Goal: Information Seeking & Learning: Learn about a topic

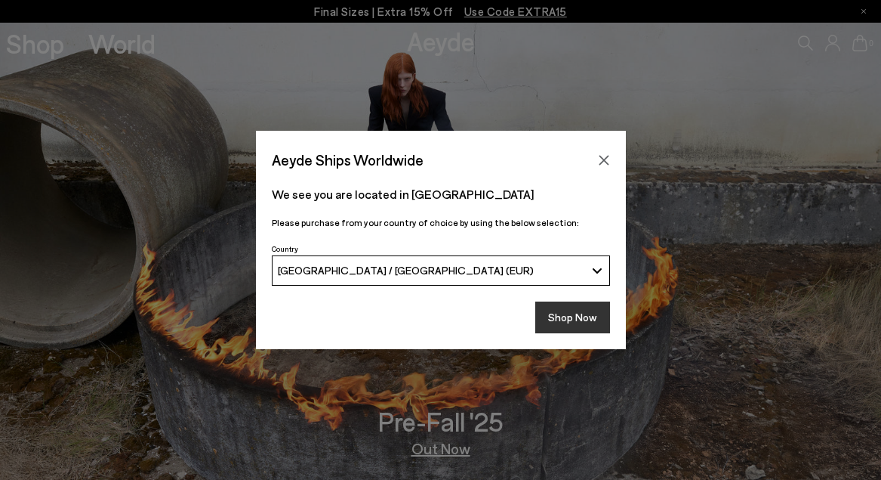
click at [565, 311] on button "Shop Now" at bounding box center [573, 317] width 75 height 32
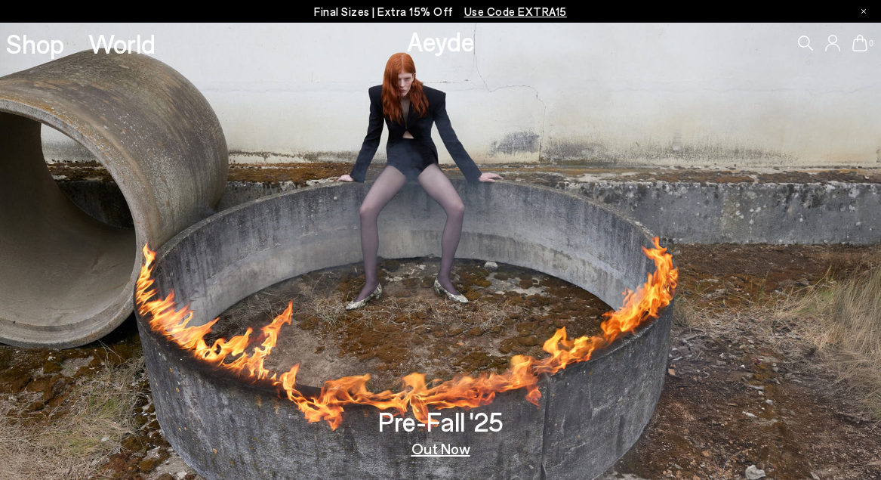
scroll to position [11, 0]
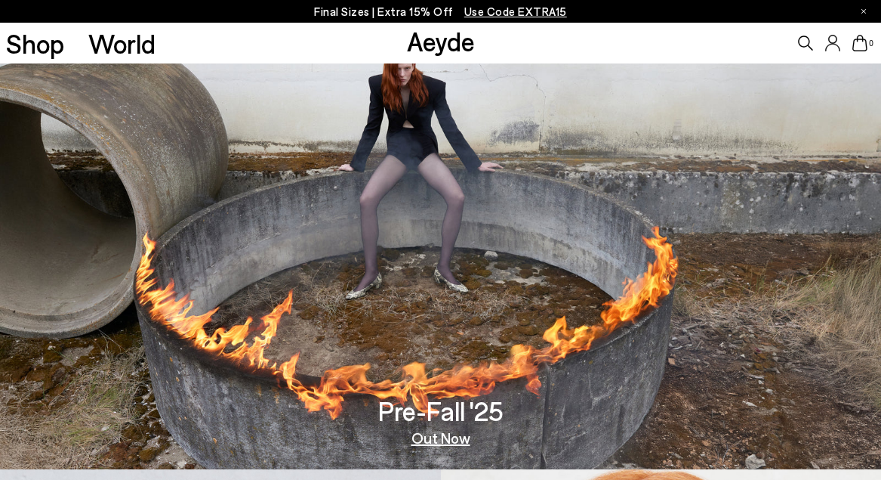
click at [438, 433] on link "Out Now" at bounding box center [441, 437] width 59 height 15
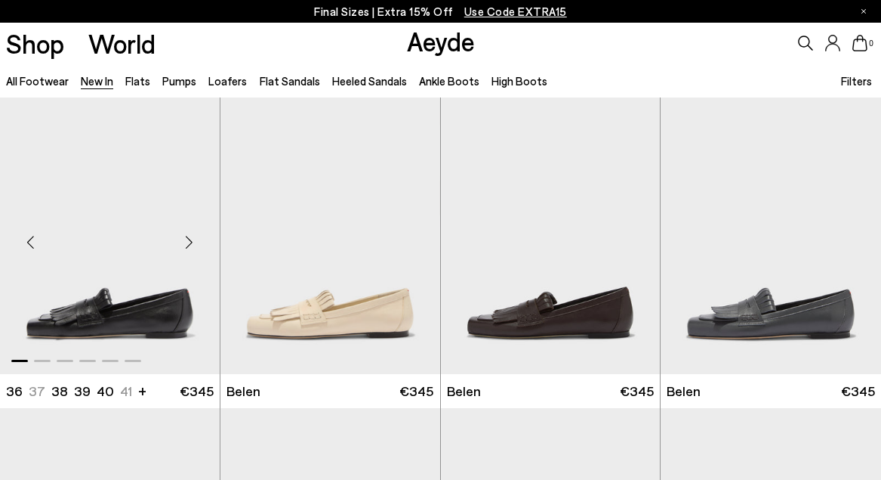
click at [190, 231] on div "Next slide" at bounding box center [189, 241] width 45 height 45
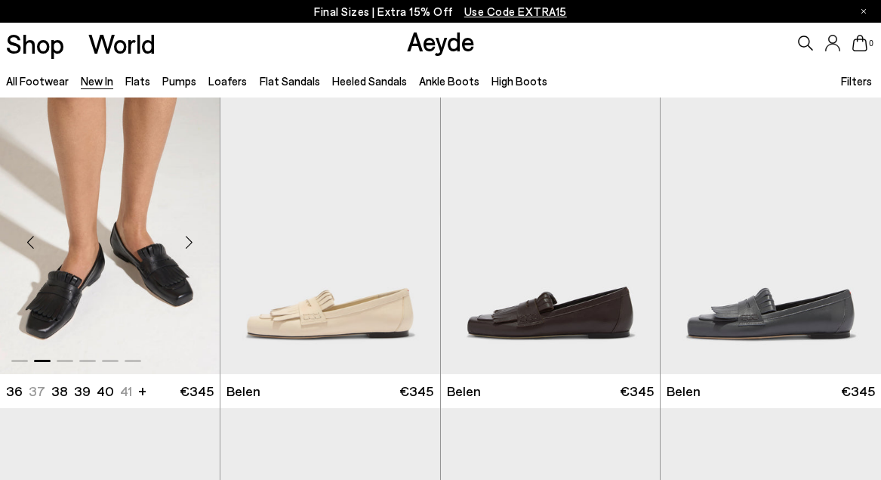
click at [131, 286] on img "2 / 6" at bounding box center [110, 235] width 220 height 276
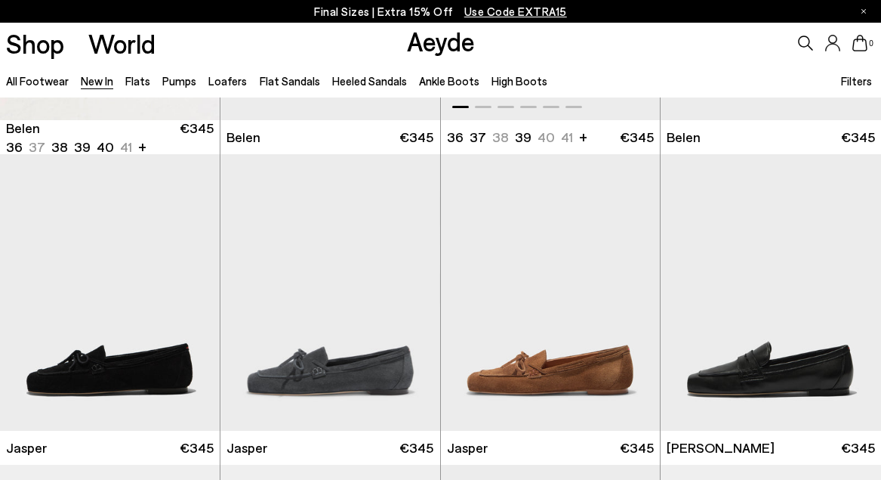
scroll to position [339, 0]
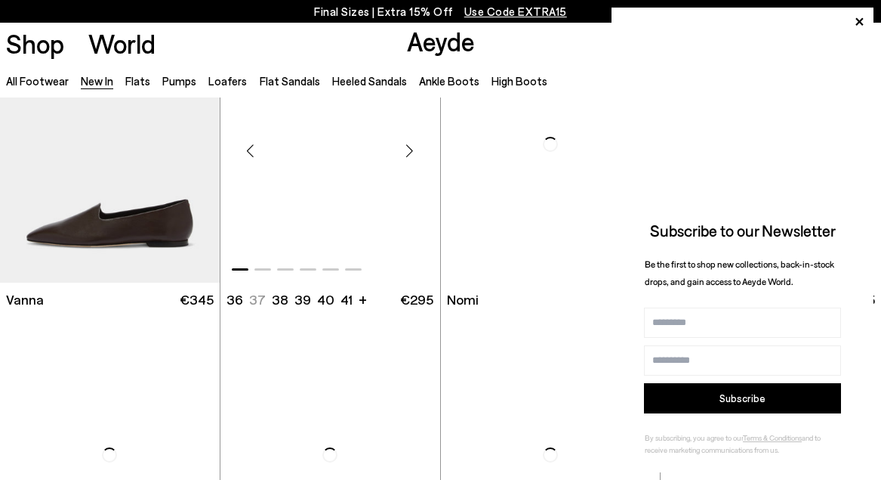
scroll to position [2332, 0]
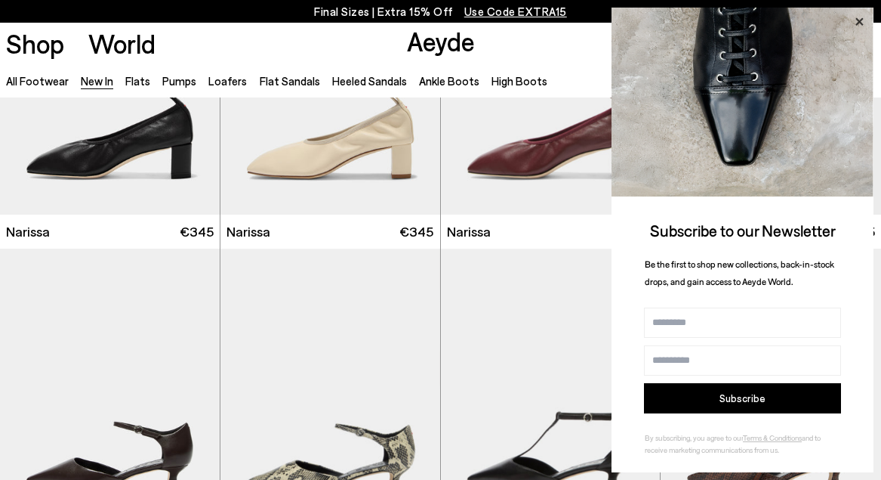
click at [859, 20] on icon at bounding box center [860, 22] width 8 height 8
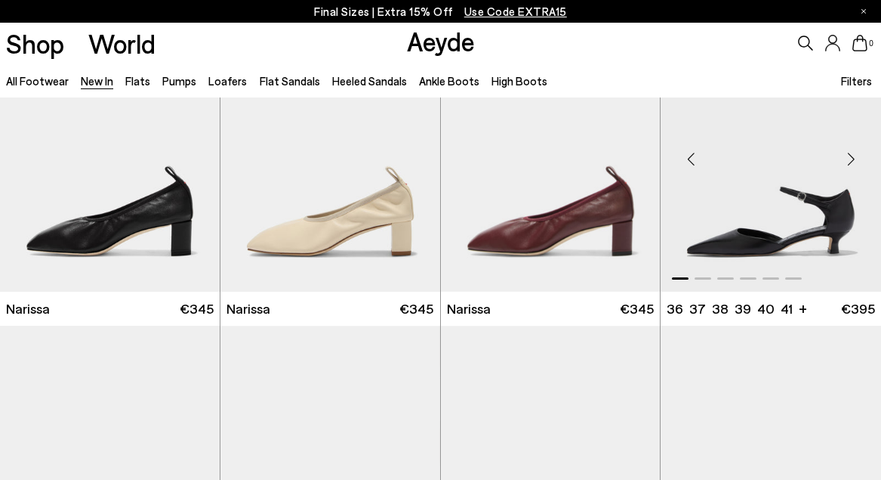
scroll to position [2255, 0]
click at [851, 162] on div "Next slide" at bounding box center [851, 159] width 45 height 45
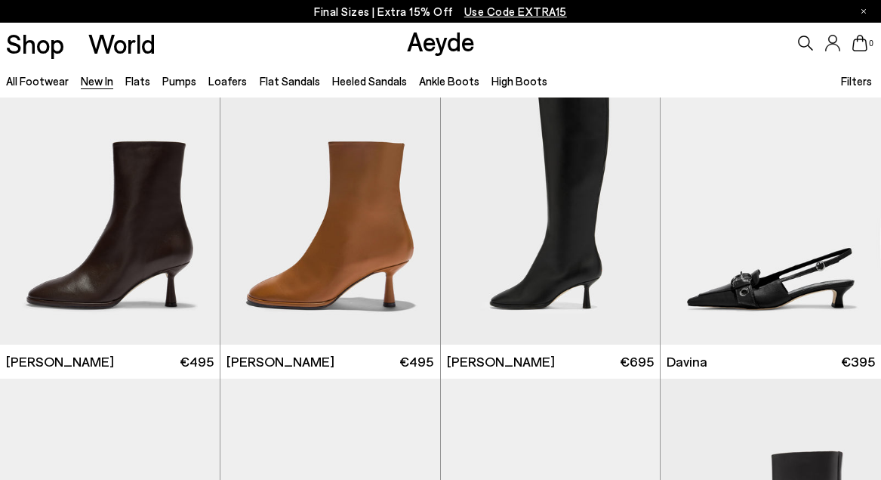
scroll to position [3444, 0]
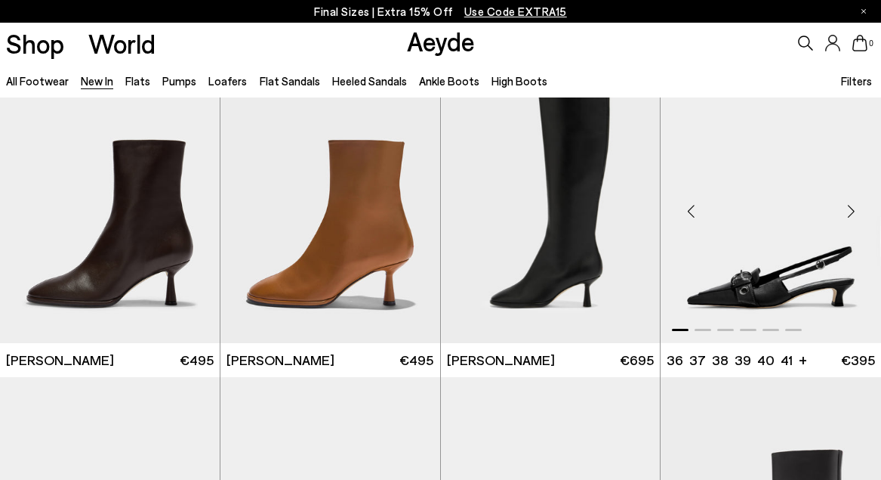
click at [851, 212] on div "Next slide" at bounding box center [851, 210] width 45 height 45
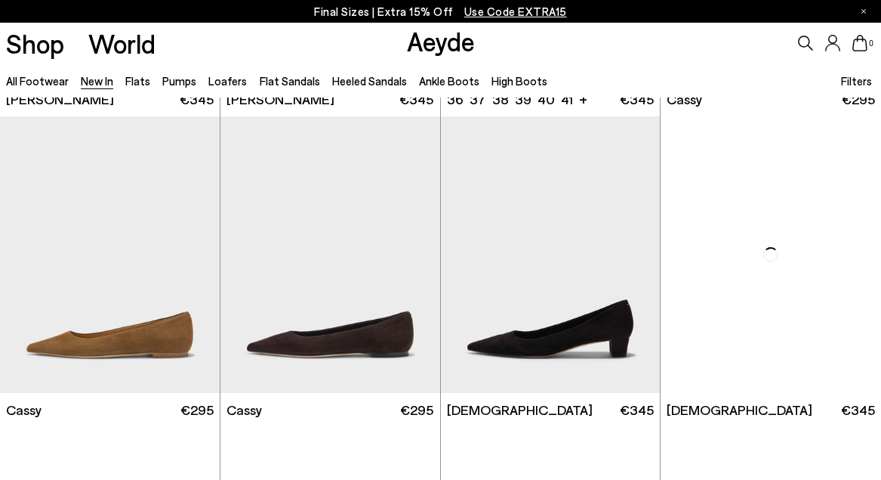
scroll to position [4943, 0]
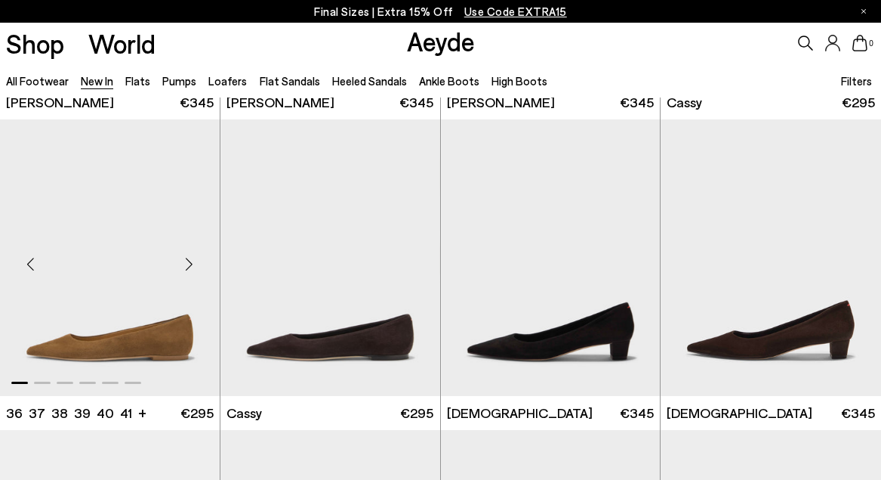
click at [190, 263] on div "Next slide" at bounding box center [189, 263] width 45 height 45
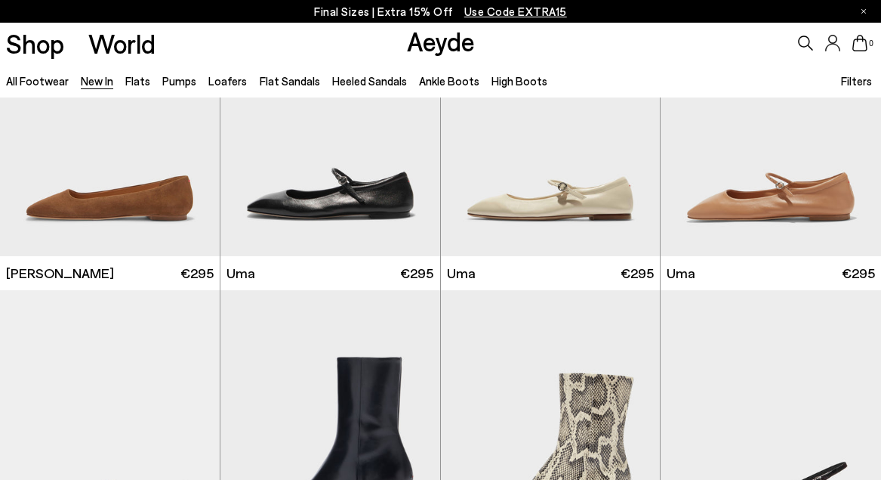
scroll to position [5711, 0]
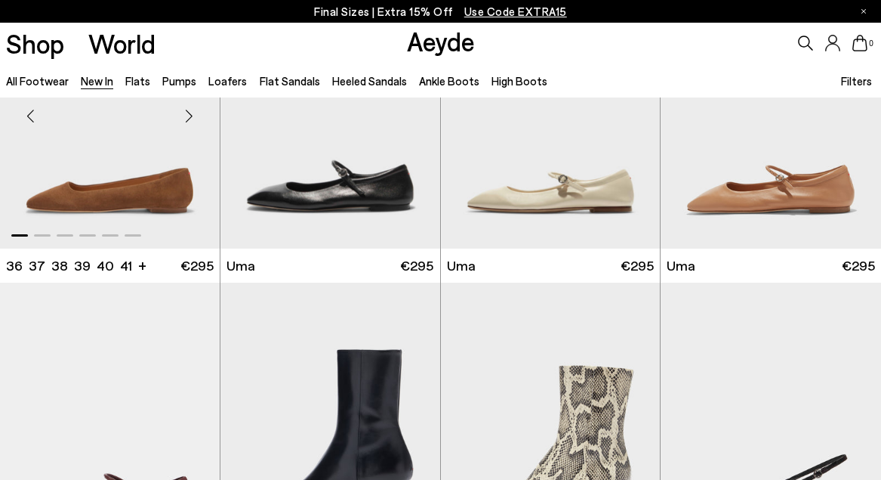
click at [190, 118] on div "Next slide" at bounding box center [189, 116] width 45 height 45
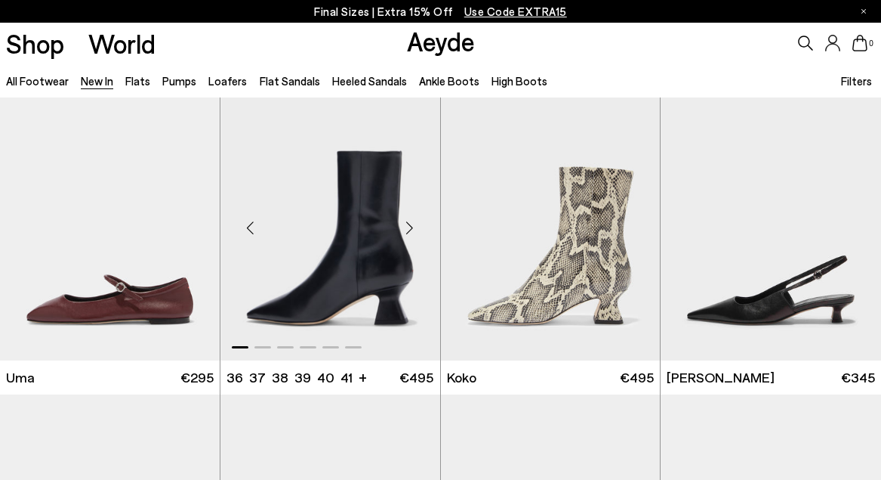
scroll to position [5913, 0]
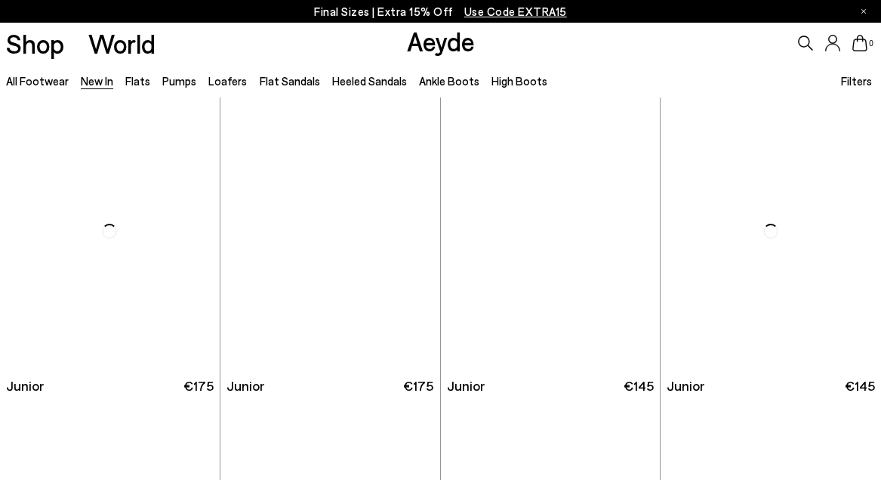
scroll to position [7796, 0]
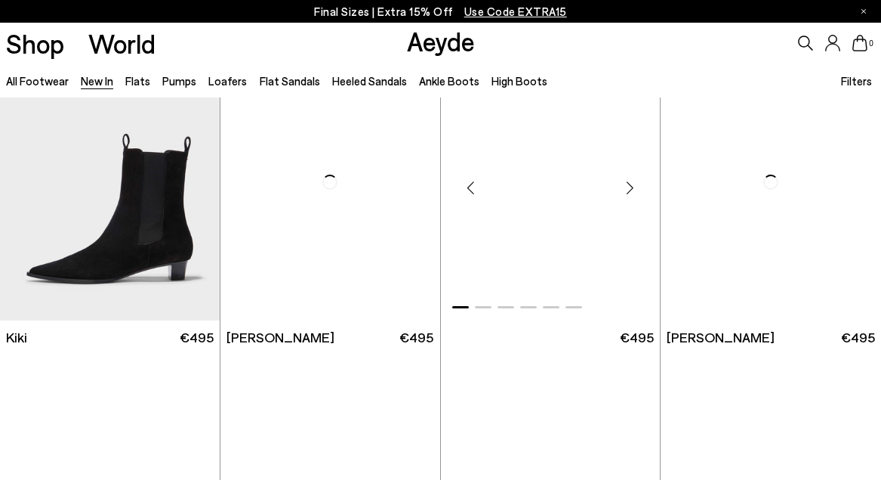
scroll to position [9052, 0]
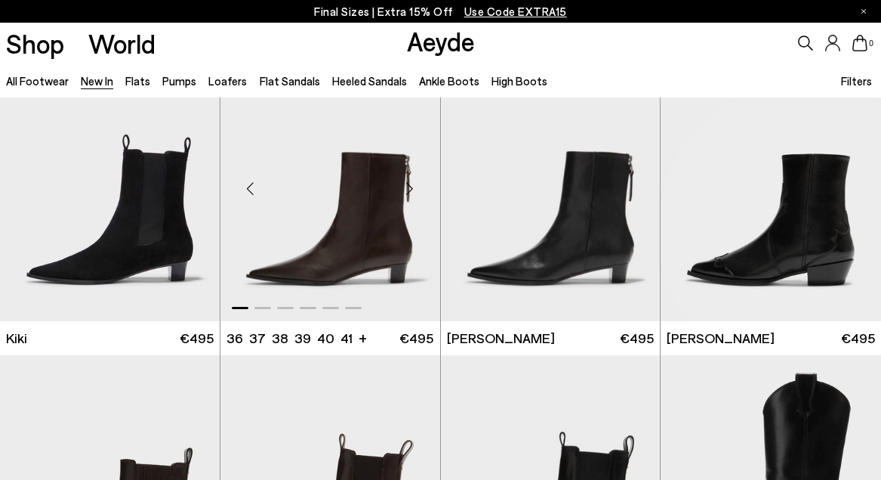
click at [411, 188] on div "Next slide" at bounding box center [409, 188] width 45 height 45
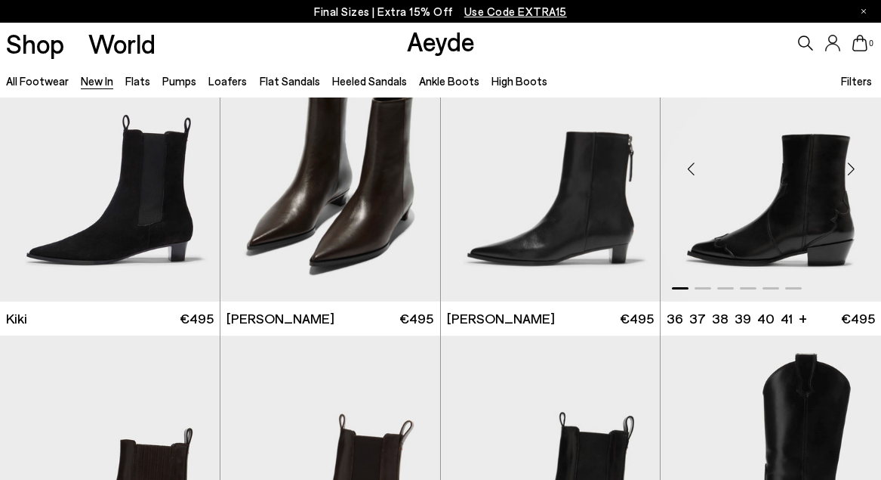
scroll to position [9071, 0]
click at [854, 167] on div "Next slide" at bounding box center [851, 169] width 45 height 45
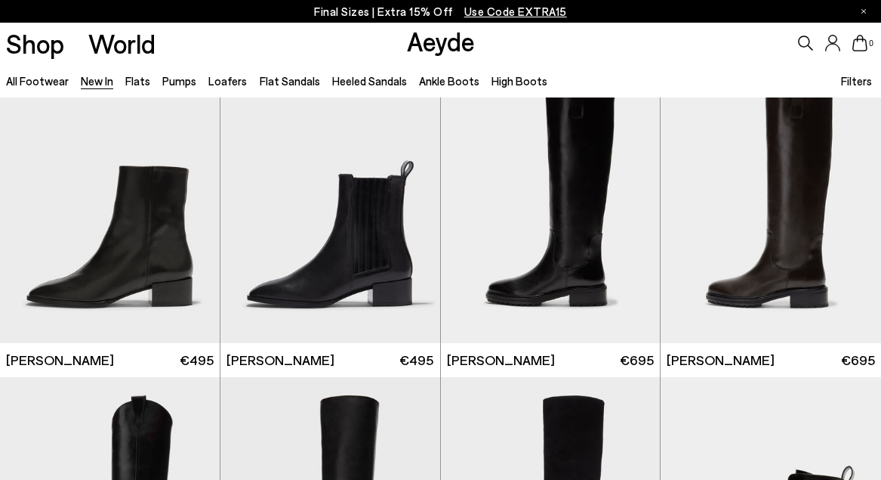
scroll to position [9961, 0]
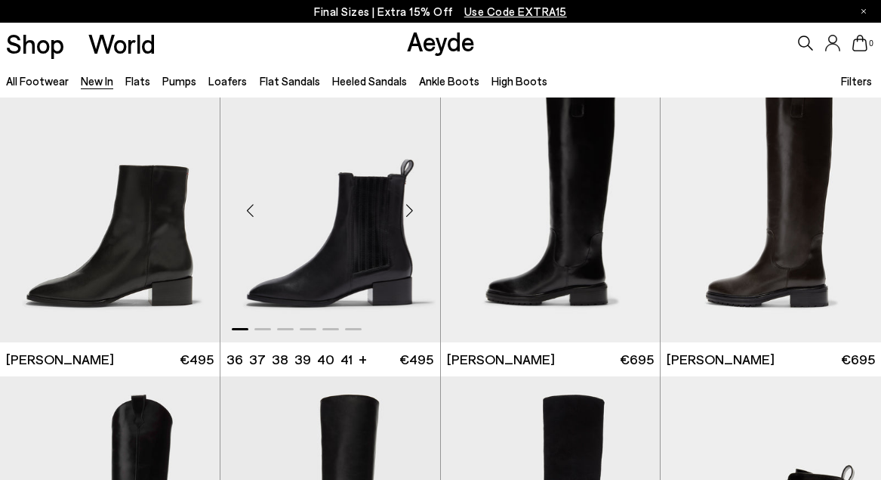
click at [413, 205] on div "Next slide" at bounding box center [409, 209] width 45 height 45
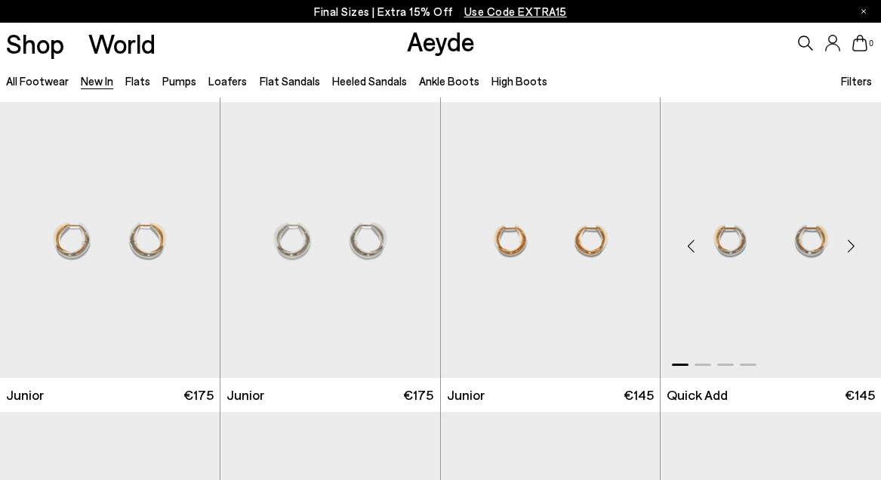
scroll to position [7776, 0]
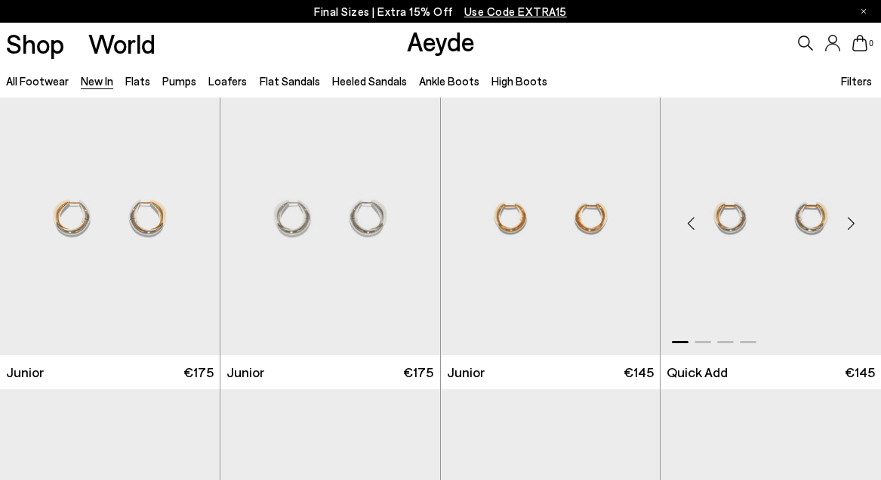
click at [851, 226] on div "Next slide" at bounding box center [851, 223] width 45 height 45
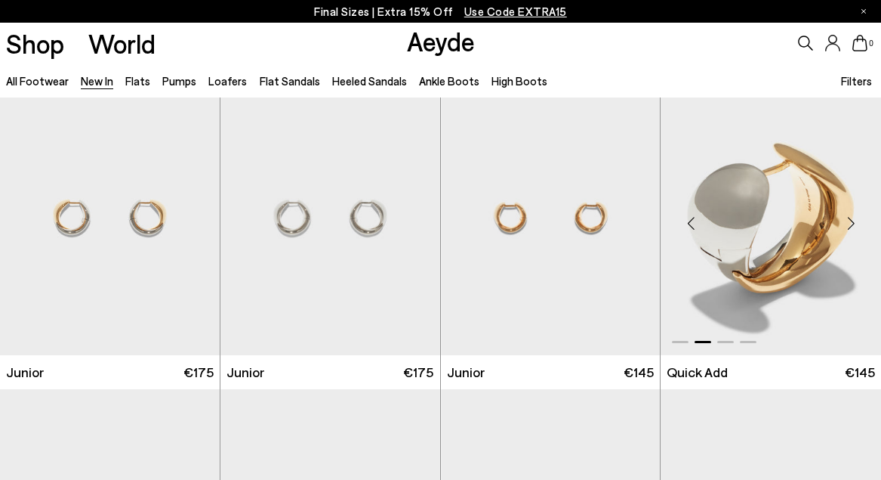
click at [851, 228] on div "Next slide" at bounding box center [851, 223] width 45 height 45
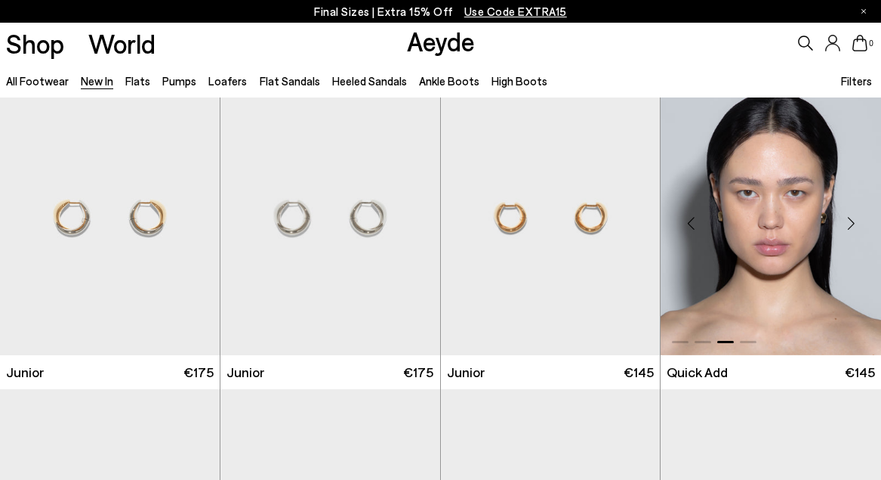
click at [761, 218] on img "3 / 4" at bounding box center [771, 217] width 221 height 276
click at [188, 219] on div "Next slide" at bounding box center [189, 223] width 45 height 45
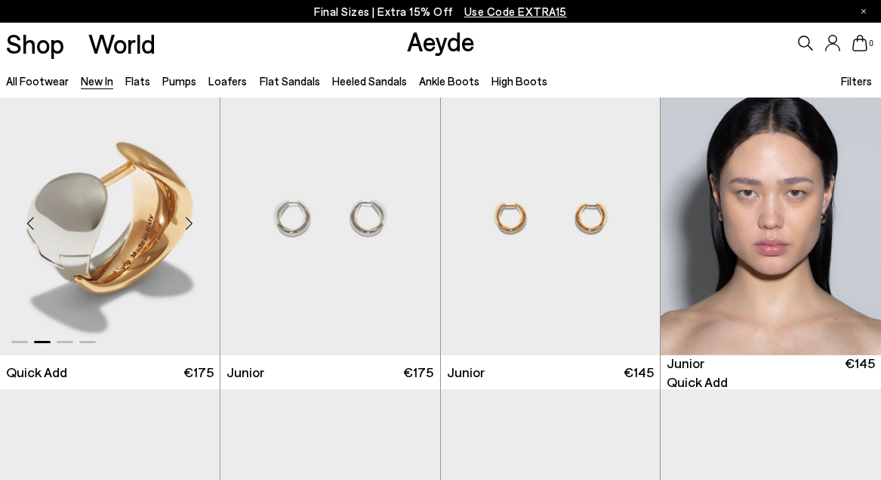
click at [190, 221] on div "Next slide" at bounding box center [189, 223] width 45 height 45
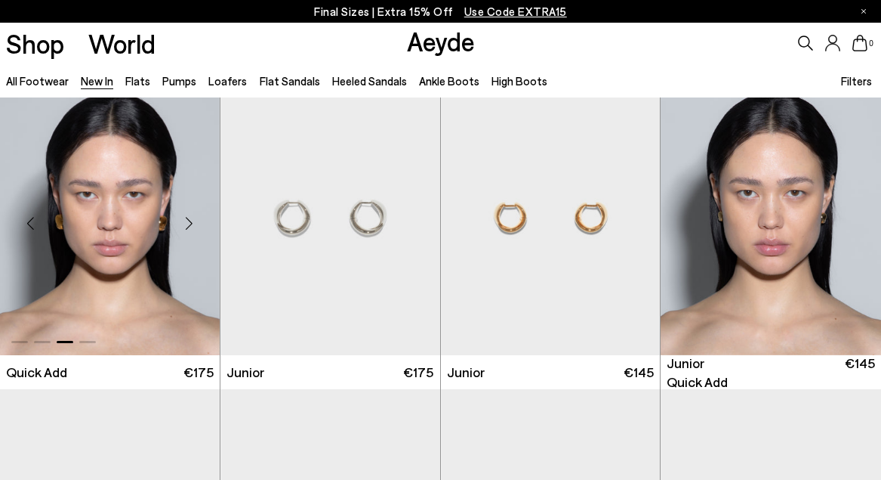
click at [186, 223] on div "Next slide" at bounding box center [189, 223] width 45 height 45
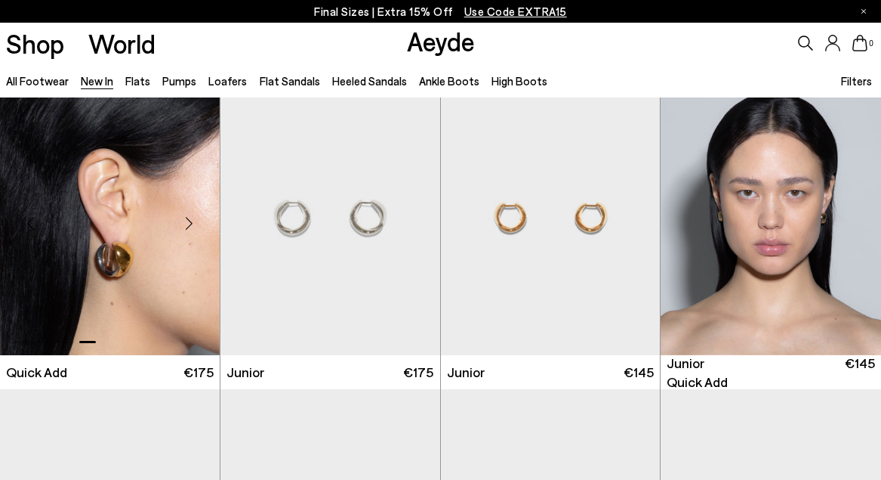
click at [128, 293] on img "4 / 4" at bounding box center [110, 217] width 220 height 276
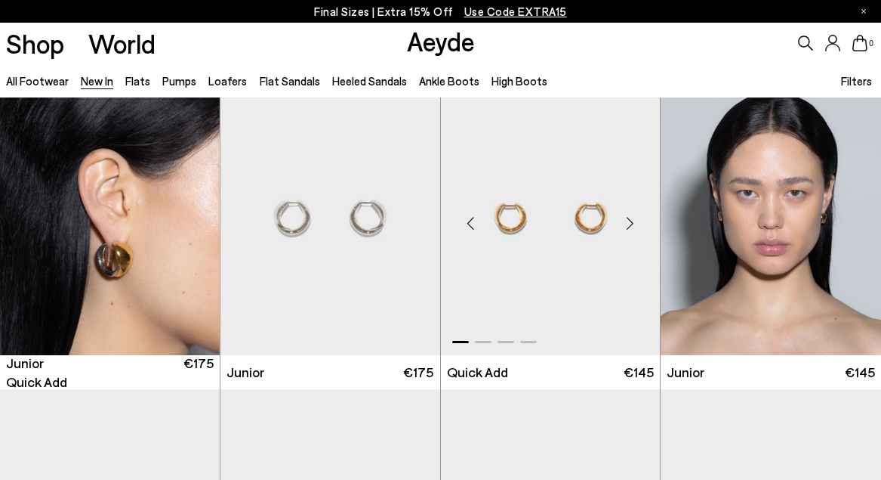
click at [628, 224] on div "Next slide" at bounding box center [629, 223] width 45 height 45
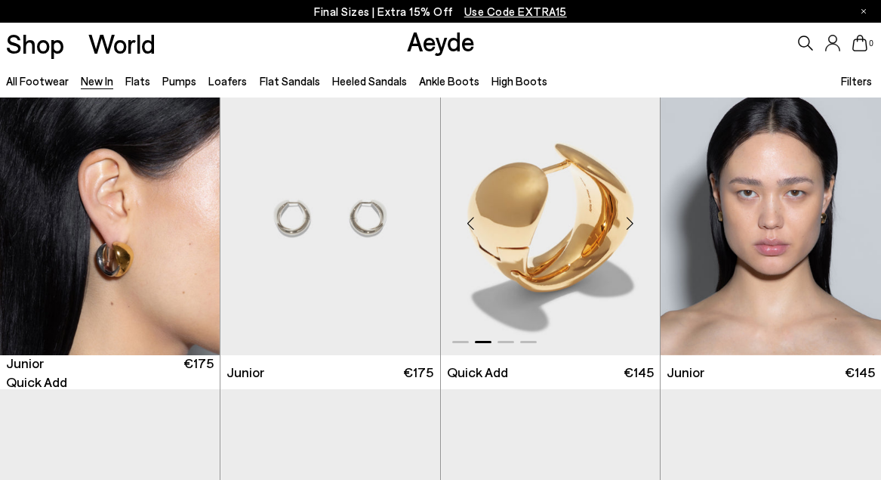
click at [629, 227] on div "Next slide" at bounding box center [629, 223] width 45 height 45
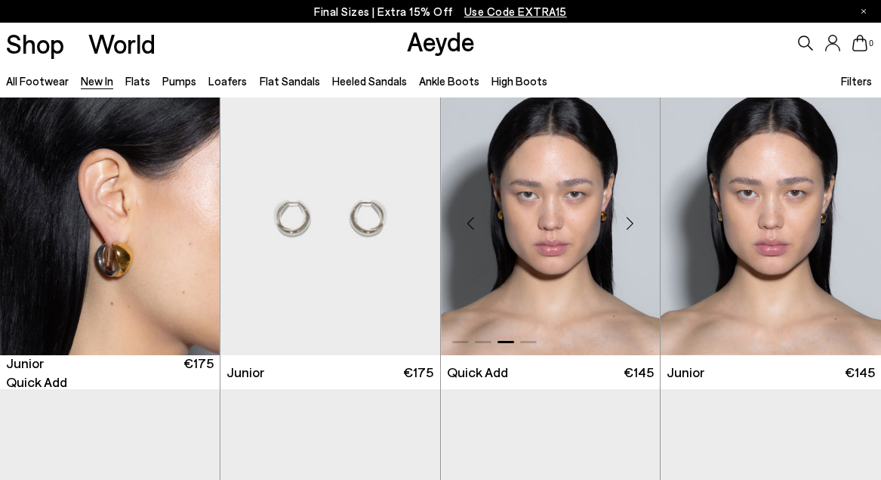
click at [629, 227] on div "Next slide" at bounding box center [629, 223] width 45 height 45
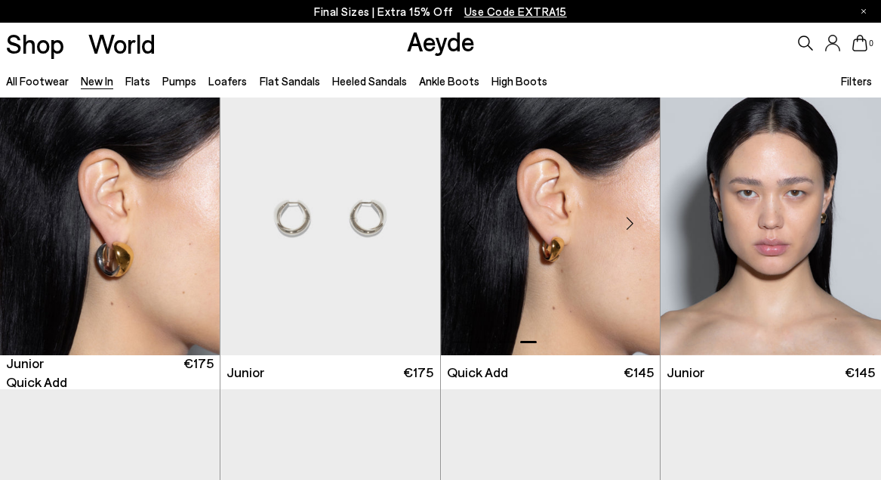
click at [540, 240] on img "4 / 4" at bounding box center [551, 217] width 220 height 276
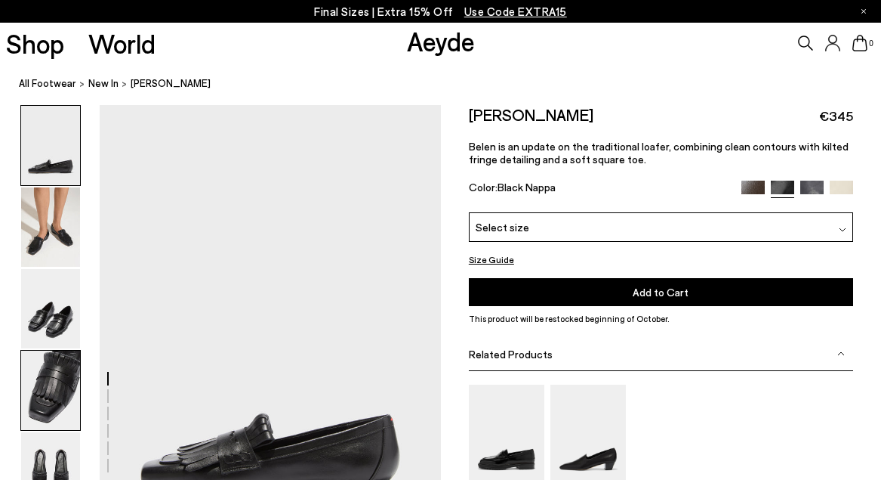
click at [62, 388] on img at bounding box center [50, 389] width 59 height 79
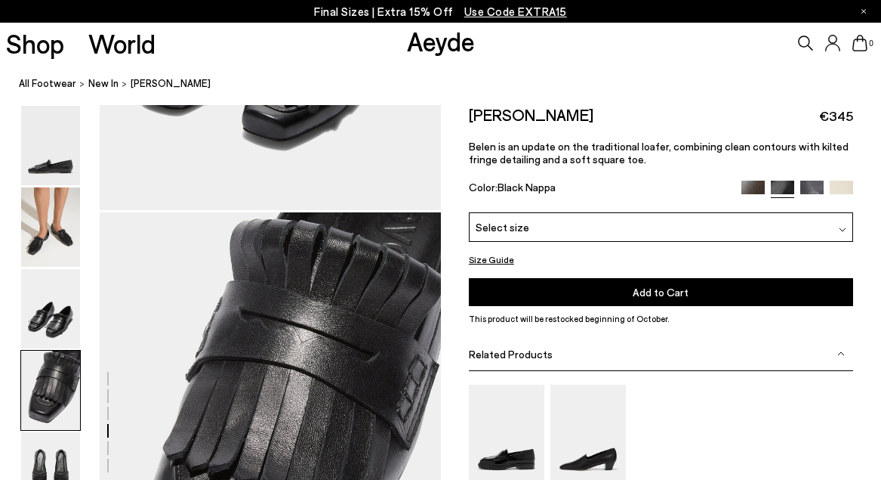
scroll to position [1372, 0]
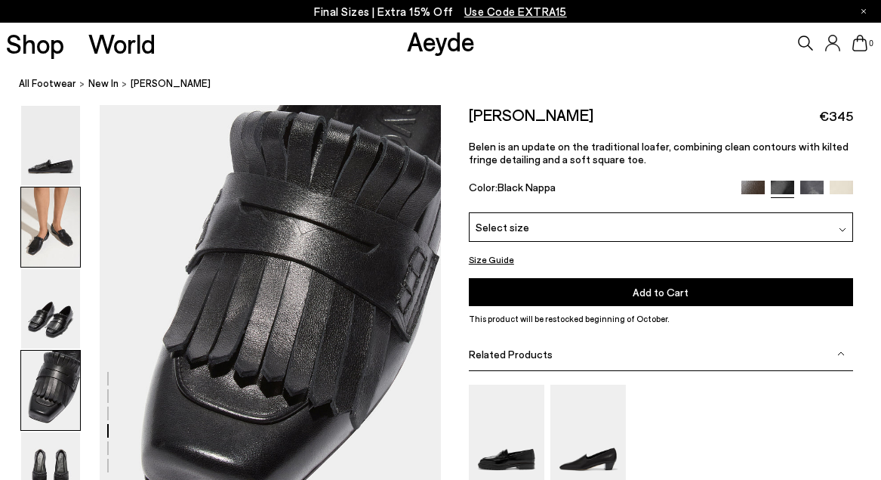
click at [32, 196] on img at bounding box center [50, 226] width 59 height 79
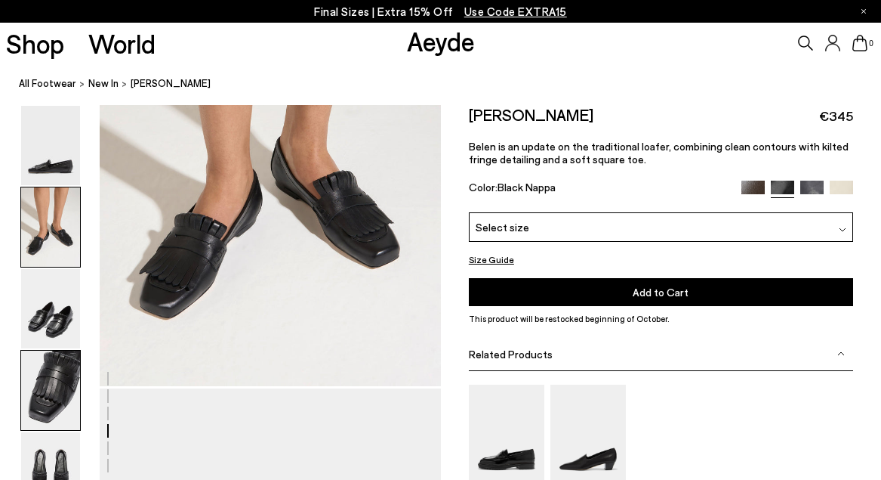
scroll to position [458, 0]
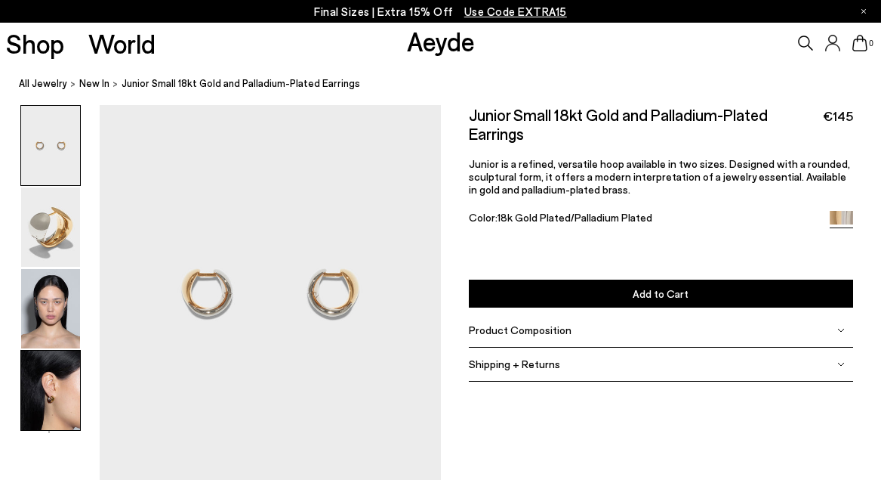
click at [63, 409] on img at bounding box center [50, 389] width 59 height 79
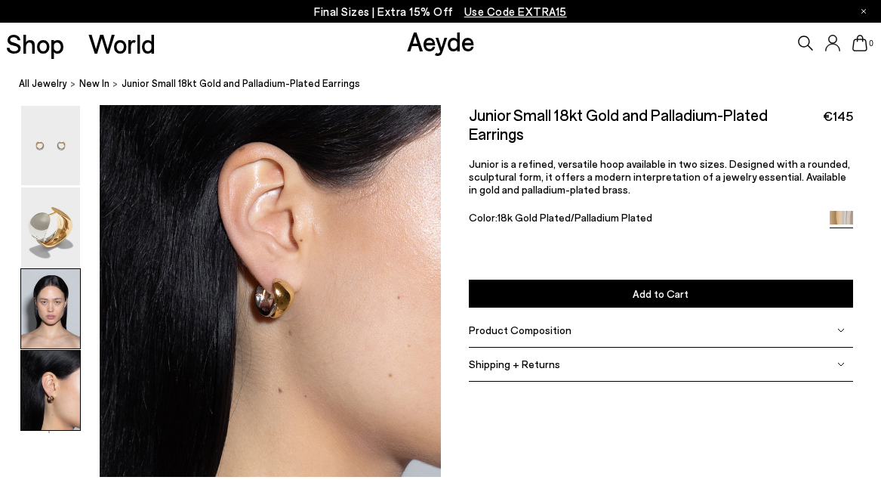
scroll to position [1395, 0]
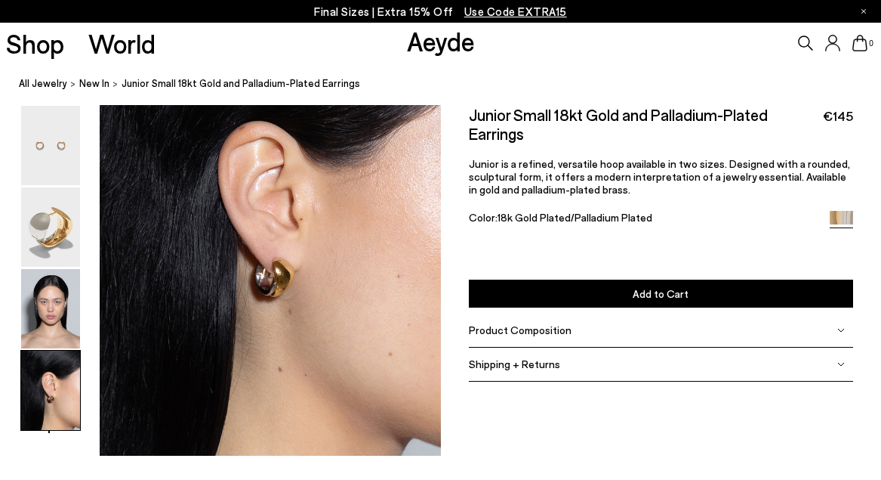
click at [52, 152] on img at bounding box center [50, 145] width 59 height 79
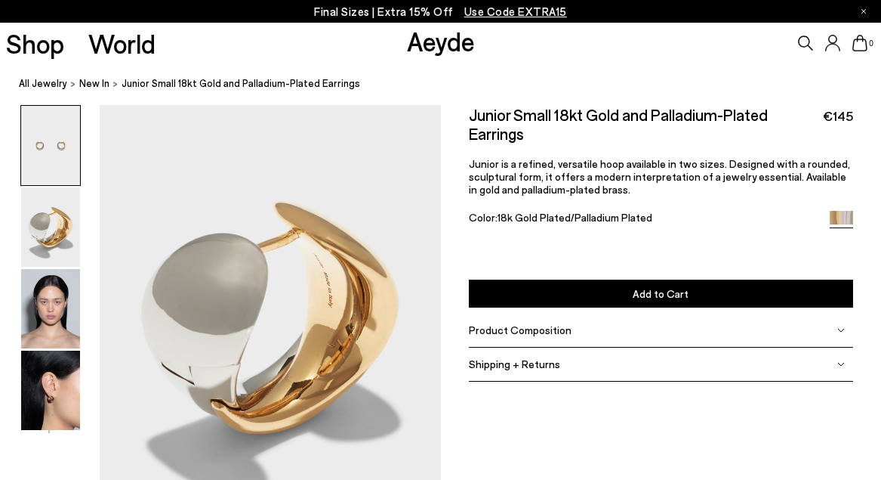
scroll to position [0, 0]
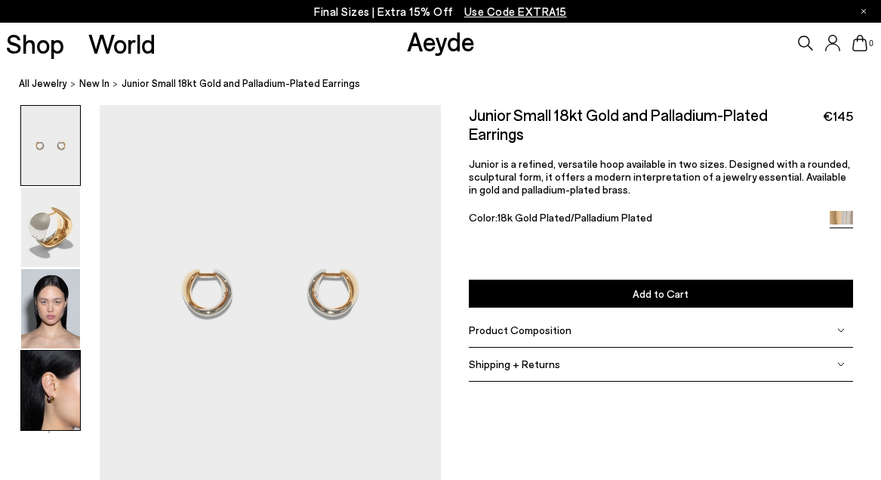
click at [47, 399] on img at bounding box center [50, 389] width 59 height 79
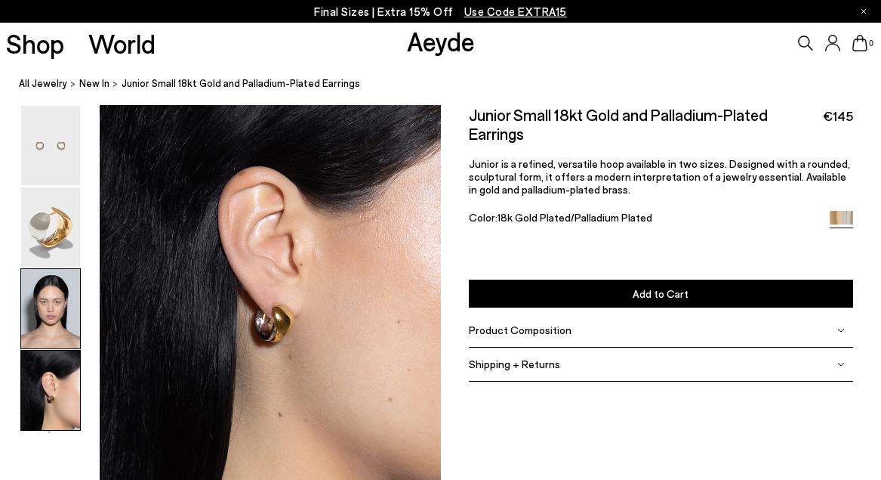
scroll to position [1395, 0]
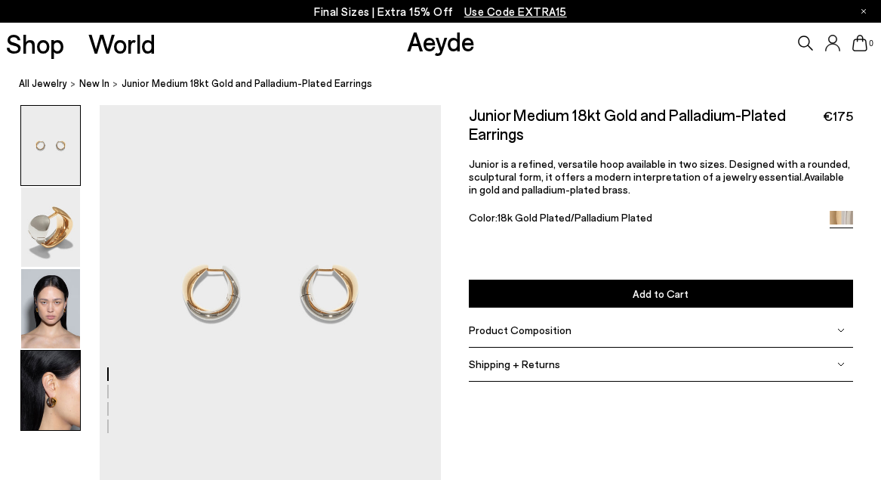
click at [53, 380] on img at bounding box center [50, 389] width 59 height 79
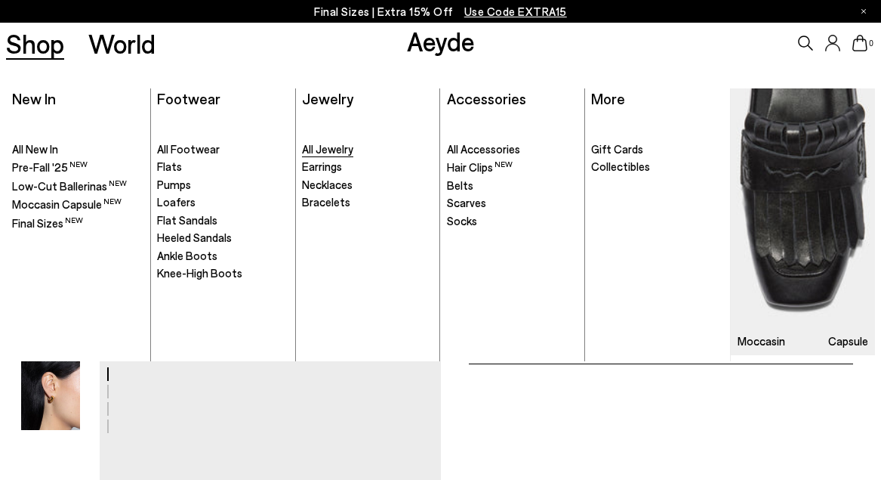
click at [323, 147] on span "All Jewelry" at bounding box center [327, 149] width 51 height 14
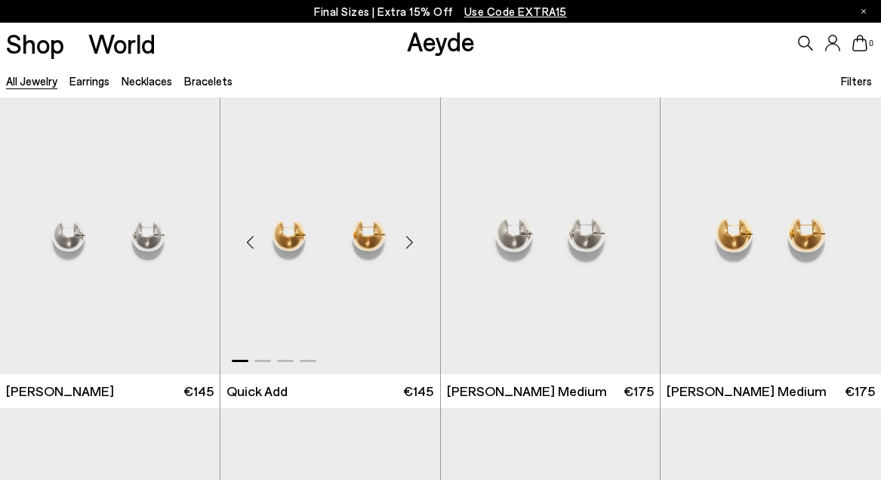
click at [410, 241] on div "Next slide" at bounding box center [409, 241] width 45 height 45
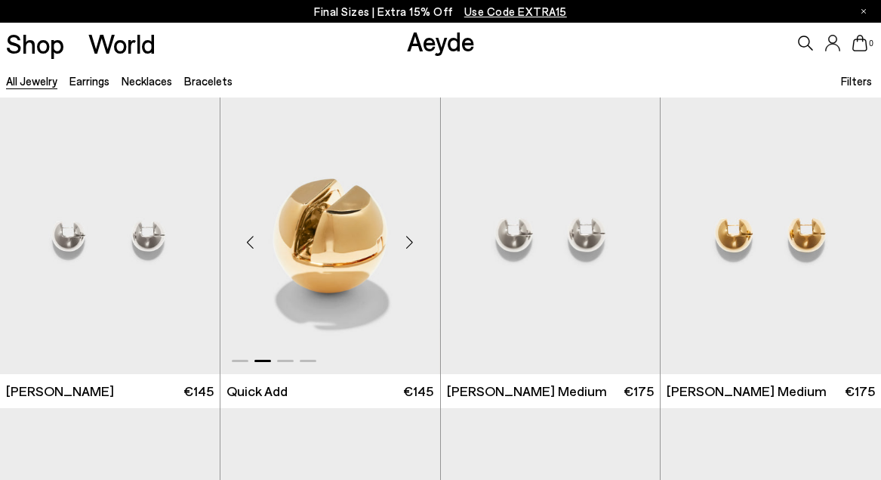
click at [410, 241] on div "Next slide" at bounding box center [409, 241] width 45 height 45
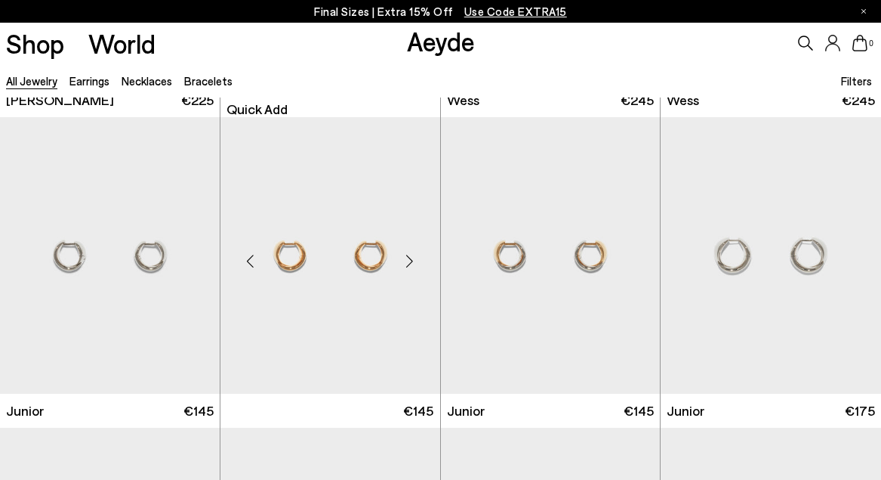
scroll to position [600, 0]
click at [409, 263] on div "Next slide" at bounding box center [409, 261] width 45 height 45
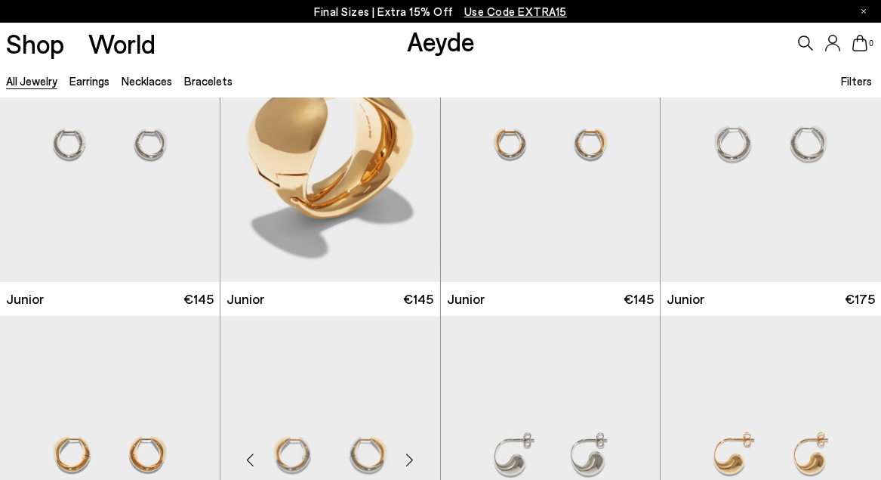
scroll to position [712, 0]
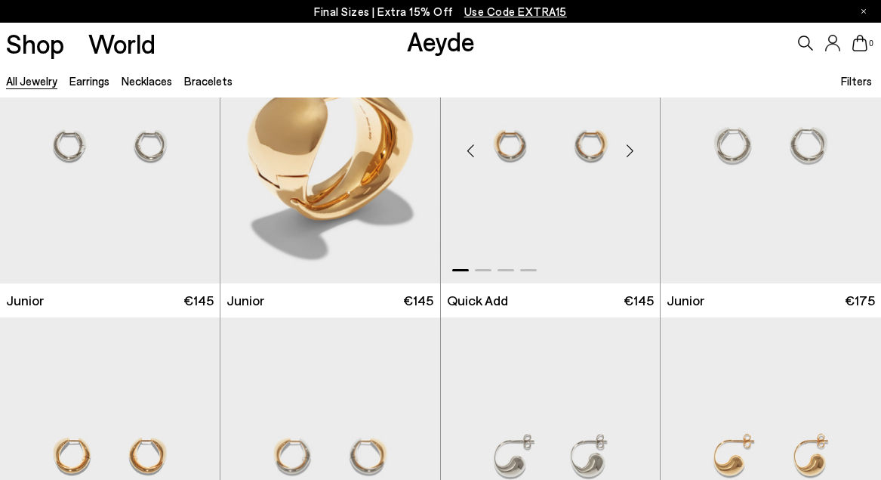
click at [628, 150] on div "Next slide" at bounding box center [629, 150] width 45 height 45
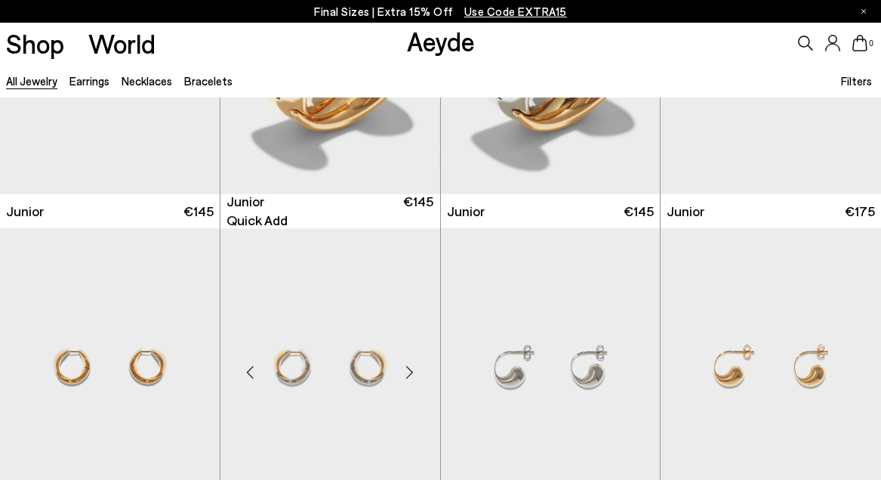
scroll to position [801, 0]
click at [417, 372] on div "Next slide" at bounding box center [409, 371] width 45 height 45
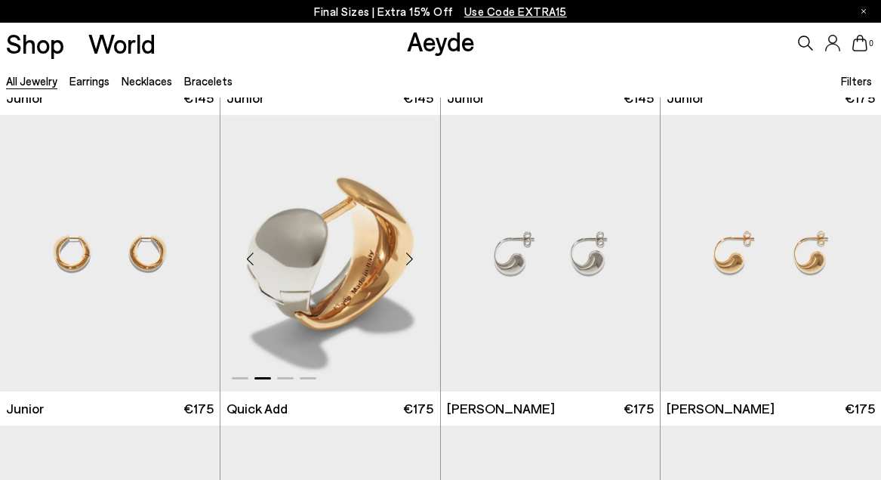
scroll to position [915, 0]
click at [190, 252] on div "Next slide" at bounding box center [189, 258] width 45 height 45
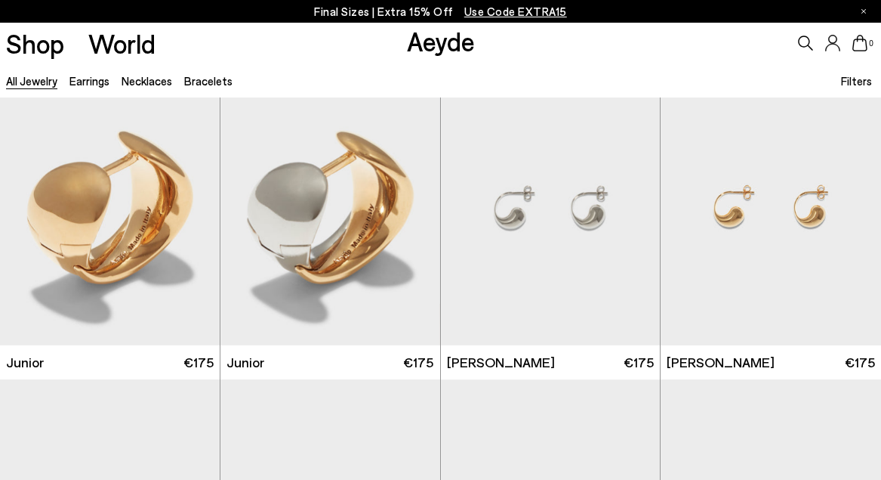
scroll to position [960, 0]
click at [631, 215] on div "Next slide" at bounding box center [629, 212] width 45 height 45
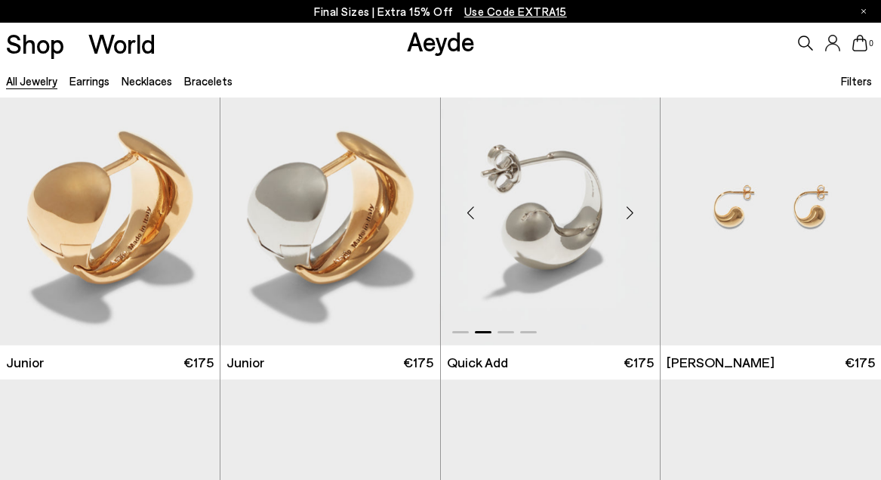
click at [631, 215] on div "Next slide" at bounding box center [629, 212] width 45 height 45
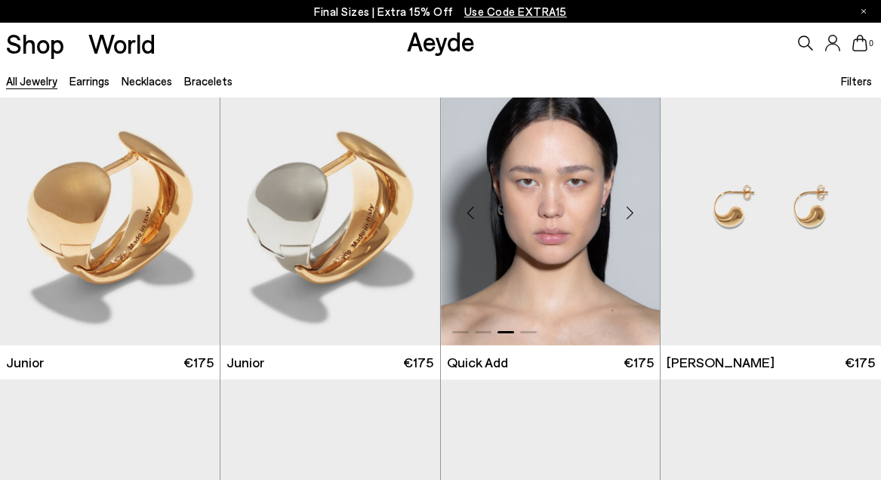
click at [630, 215] on div "Next slide" at bounding box center [629, 212] width 45 height 45
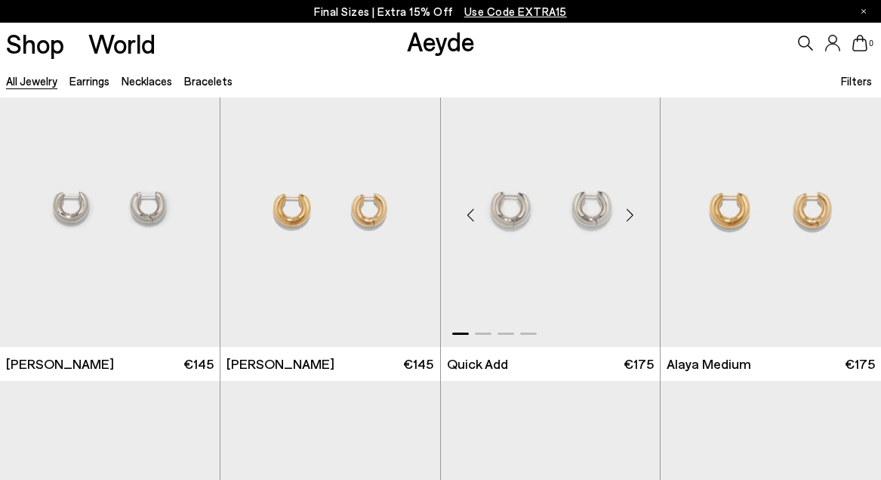
scroll to position [1267, 0]
click at [409, 215] on div "Next slide" at bounding box center [409, 215] width 45 height 45
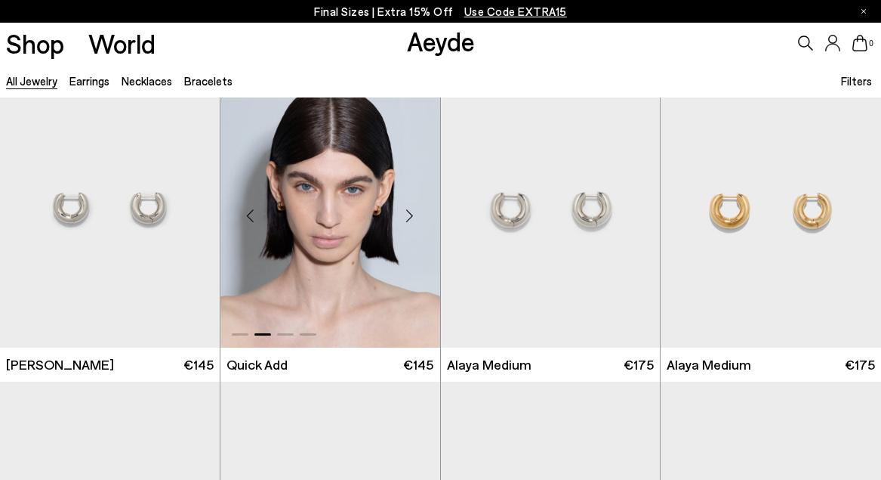
click at [409, 216] on div "Next slide" at bounding box center [409, 215] width 45 height 45
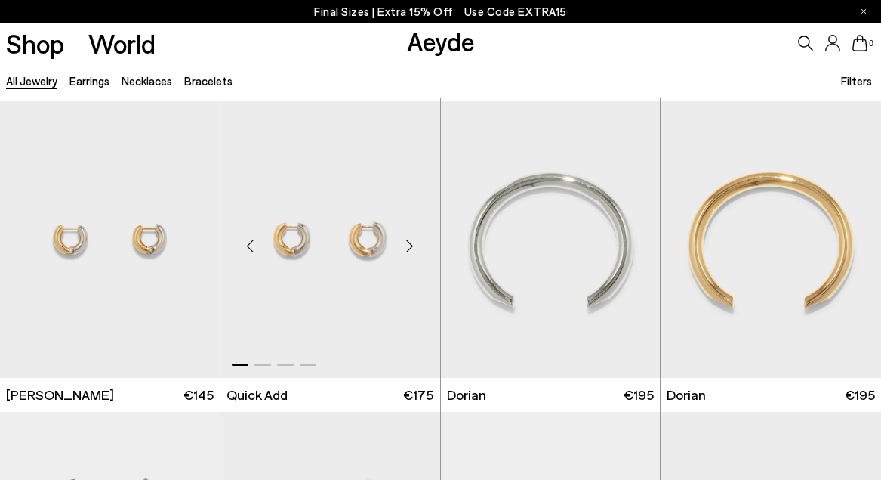
scroll to position [1860, 0]
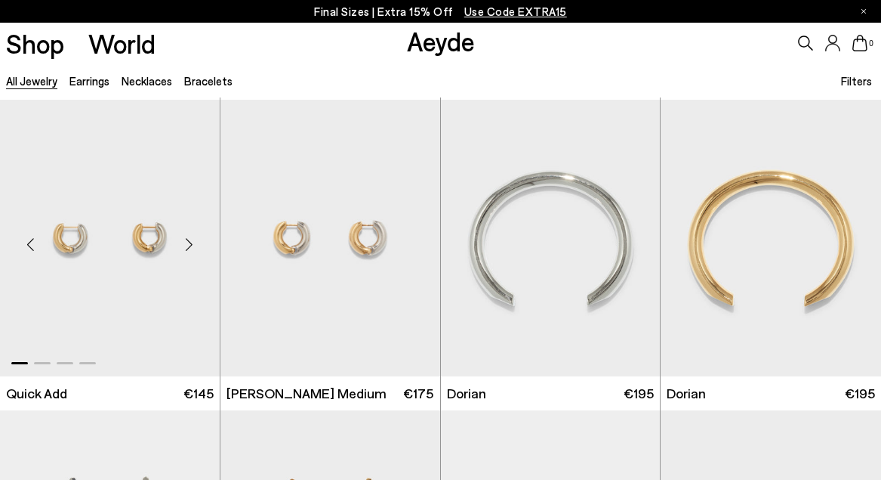
click at [193, 242] on div "Next slide" at bounding box center [189, 243] width 45 height 45
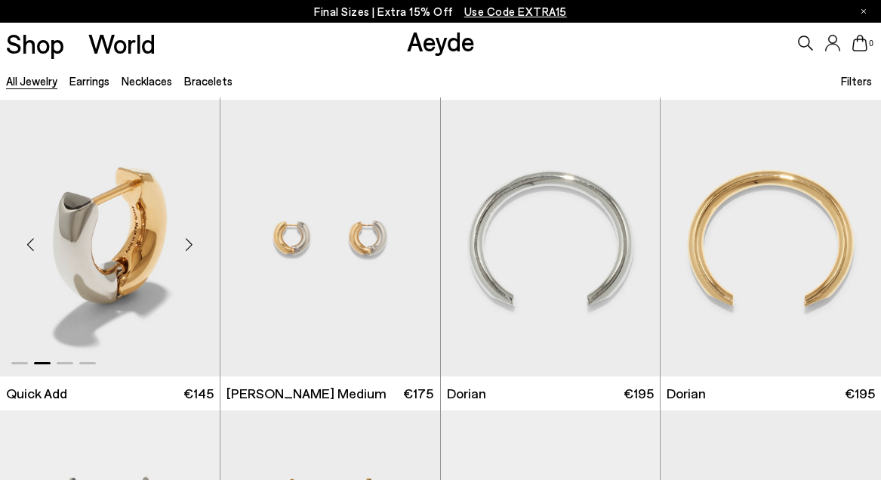
click at [193, 242] on div "Next slide" at bounding box center [189, 243] width 45 height 45
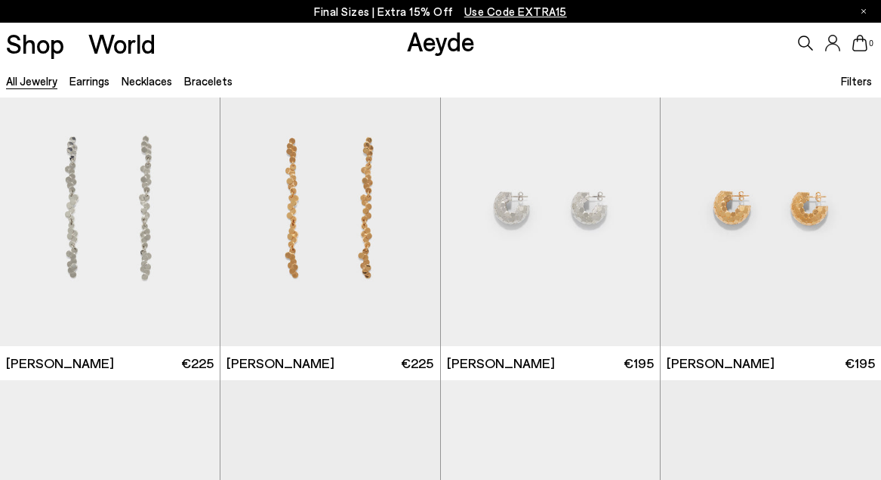
scroll to position [2210, 0]
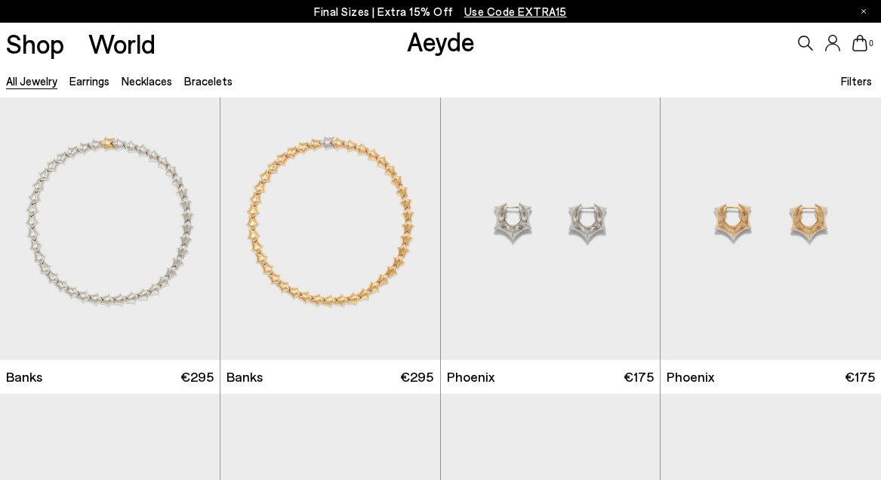
scroll to position [3740, 0]
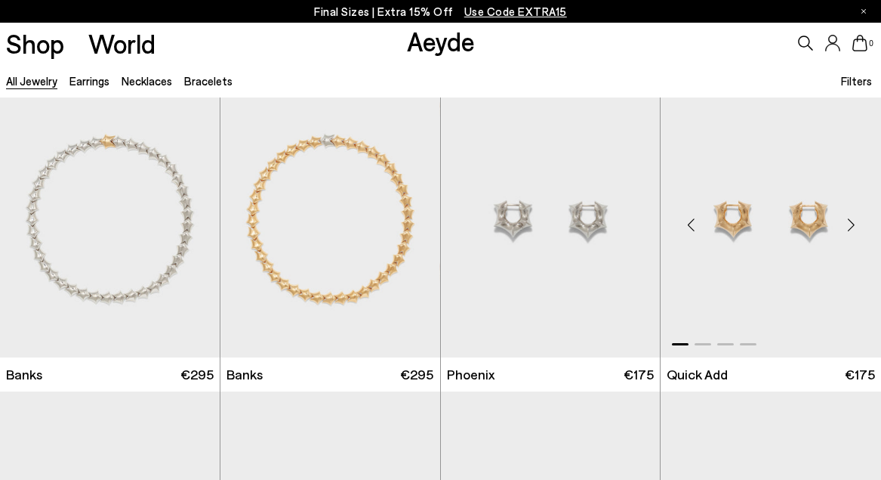
click at [857, 224] on div "Next slide" at bounding box center [851, 224] width 45 height 45
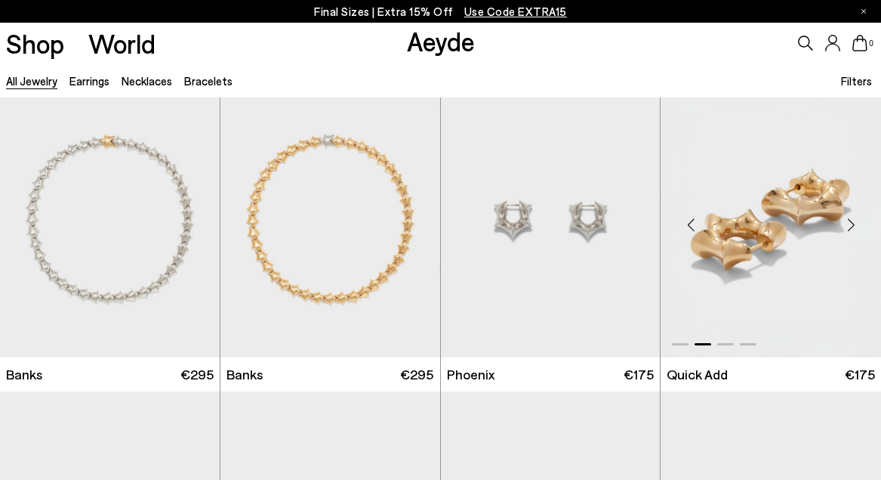
click at [854, 225] on div "Next slide" at bounding box center [851, 224] width 45 height 45
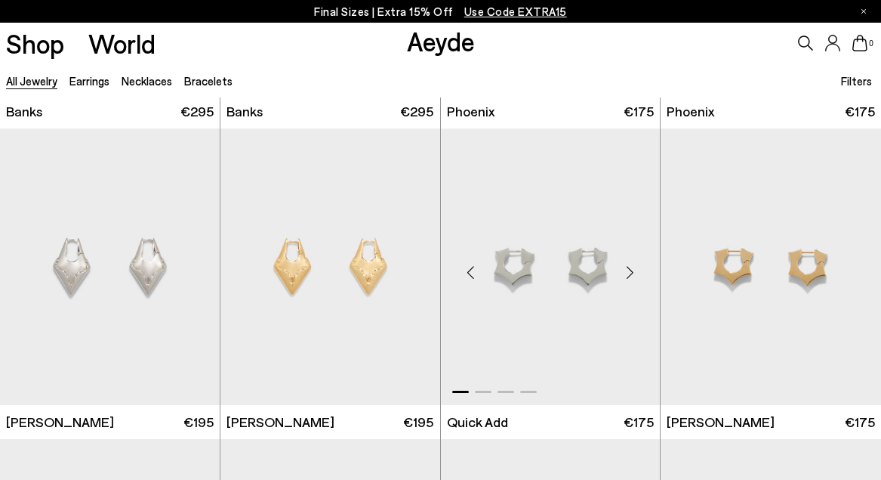
scroll to position [4003, 0]
click at [853, 276] on div "Next slide" at bounding box center [851, 272] width 45 height 45
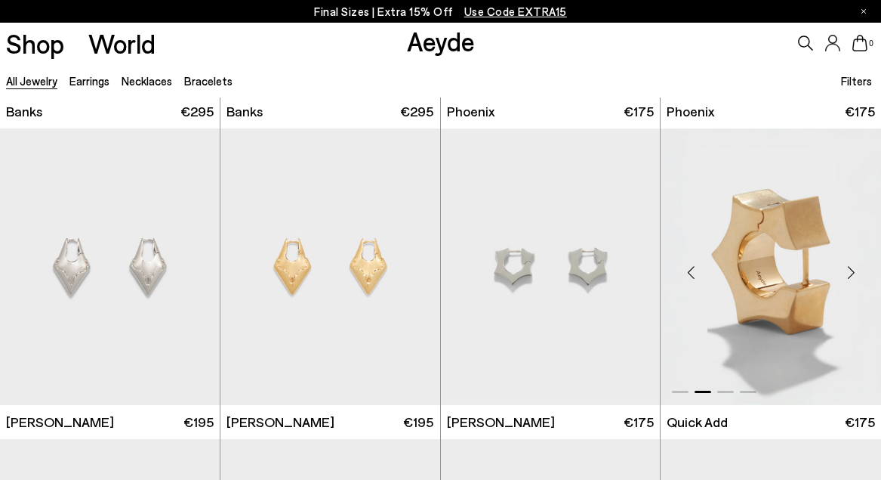
click at [853, 276] on div "Next slide" at bounding box center [851, 272] width 45 height 45
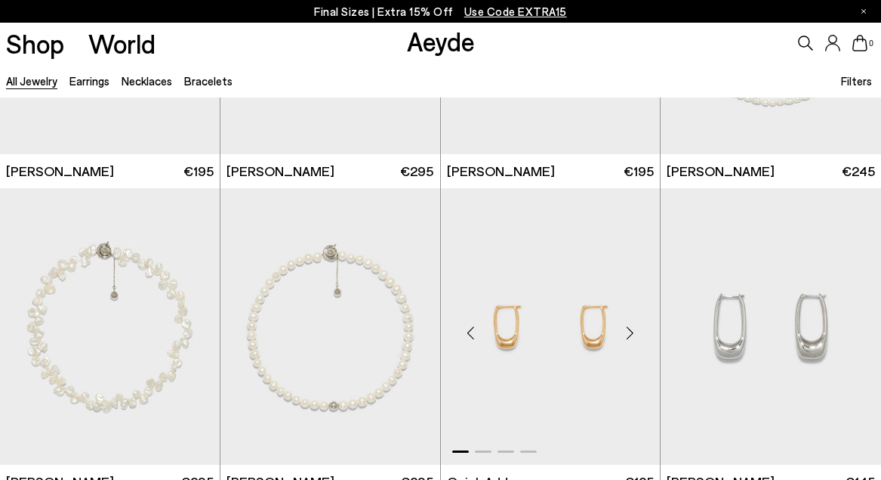
scroll to position [4567, 0]
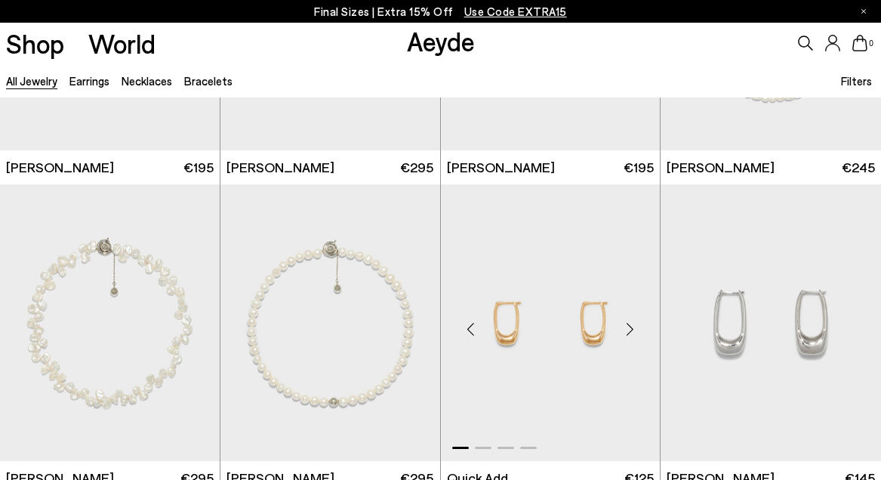
click at [616, 326] on div "Next slide" at bounding box center [629, 328] width 45 height 45
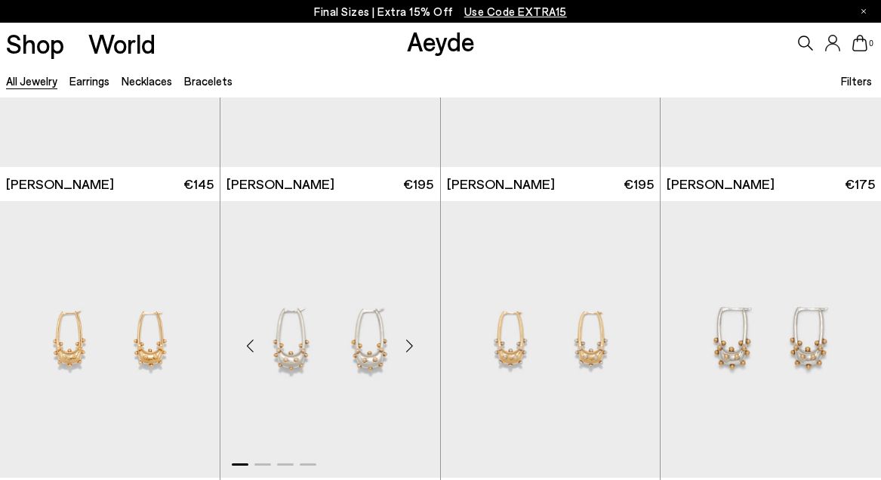
scroll to position [5177, 0]
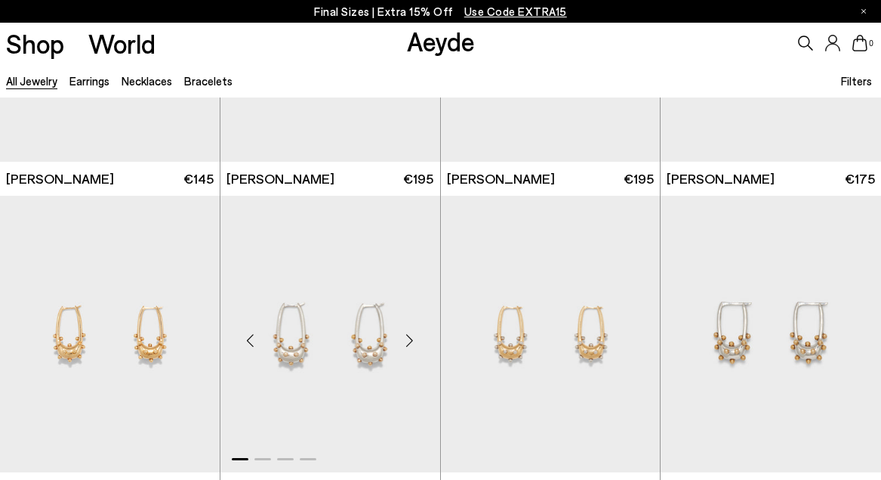
click at [409, 333] on div "Next slide" at bounding box center [409, 339] width 45 height 45
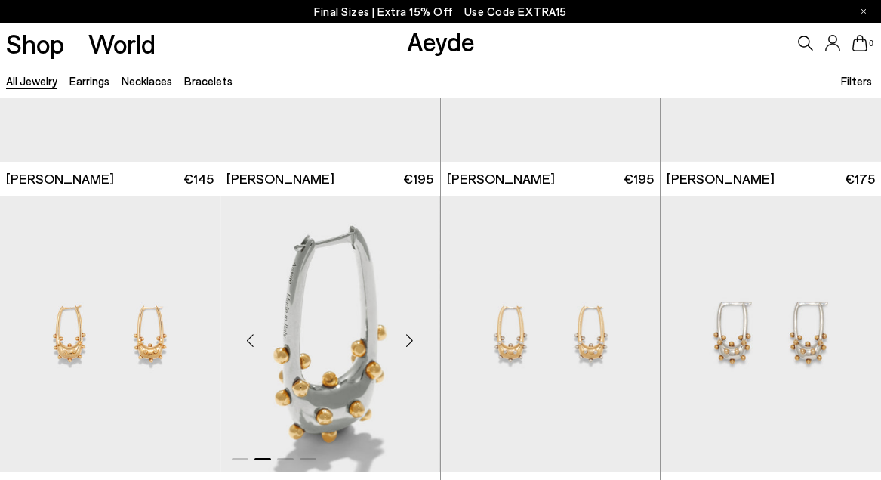
click at [409, 334] on div "Next slide" at bounding box center [409, 339] width 45 height 45
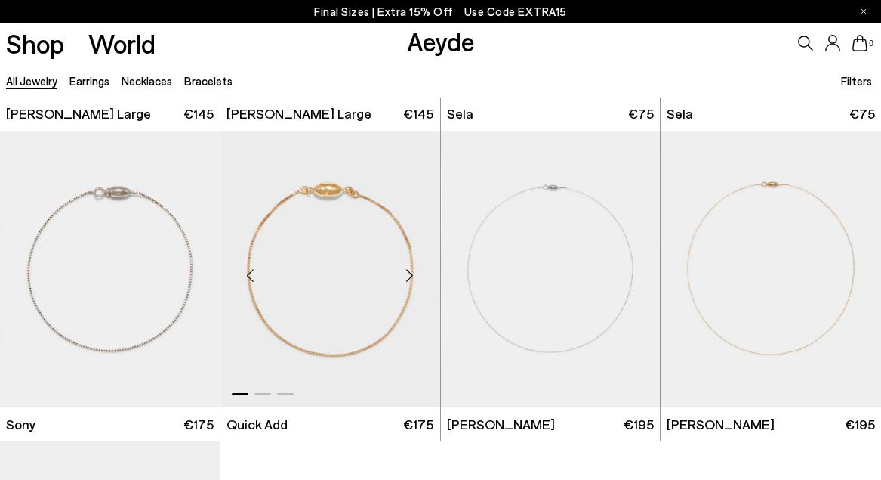
scroll to position [6805, 0]
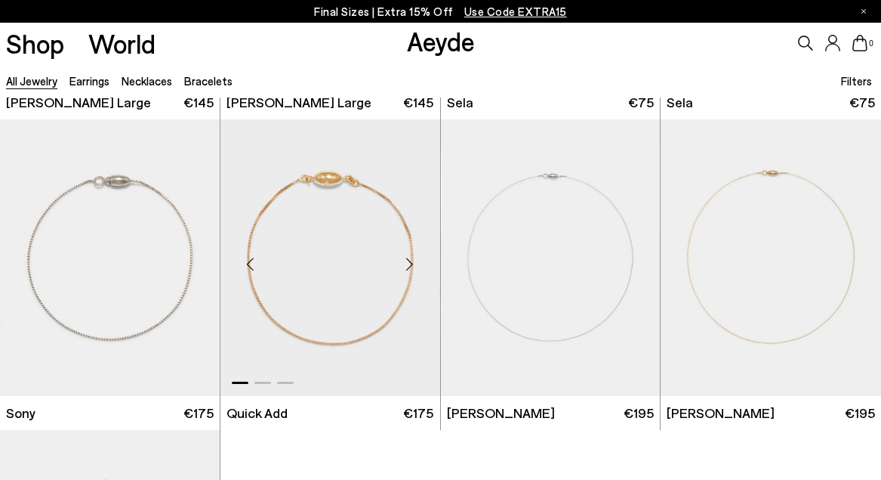
click at [408, 258] on div "Next slide" at bounding box center [409, 263] width 45 height 45
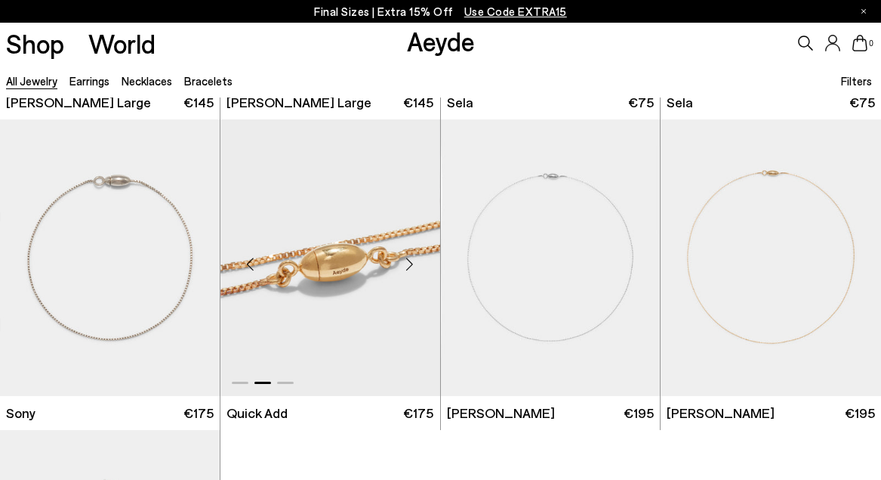
click at [408, 258] on div "Next slide" at bounding box center [409, 263] width 45 height 45
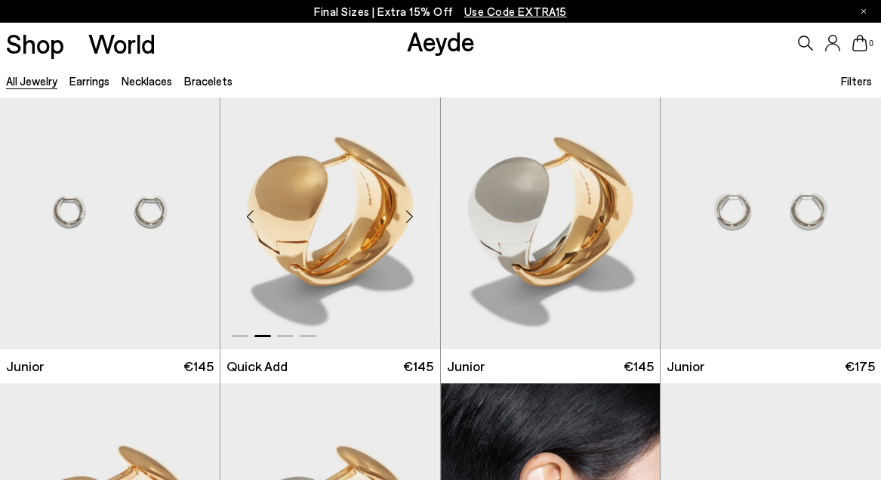
scroll to position [647, 0]
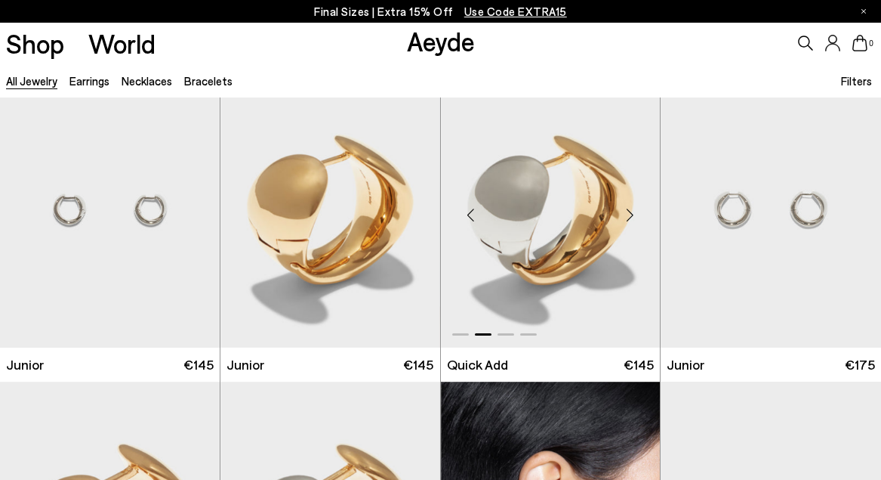
click at [629, 211] on div "Next slide" at bounding box center [629, 215] width 45 height 45
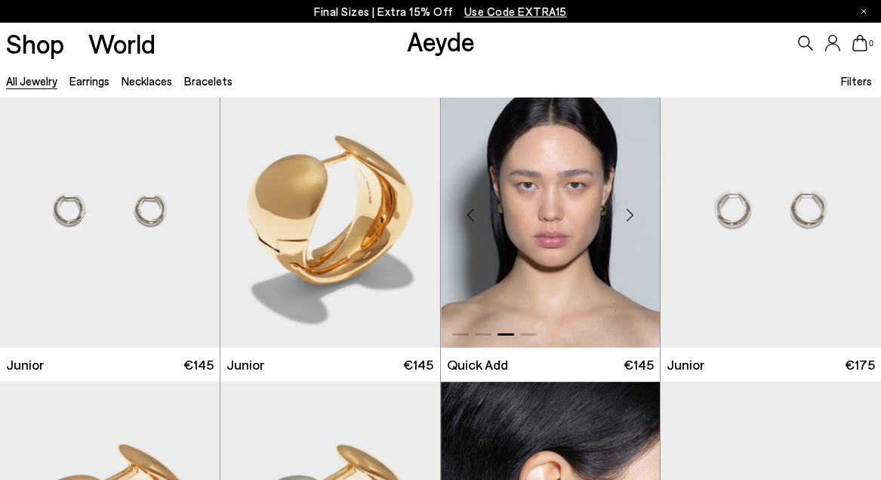
click at [629, 212] on div "Next slide" at bounding box center [629, 215] width 45 height 45
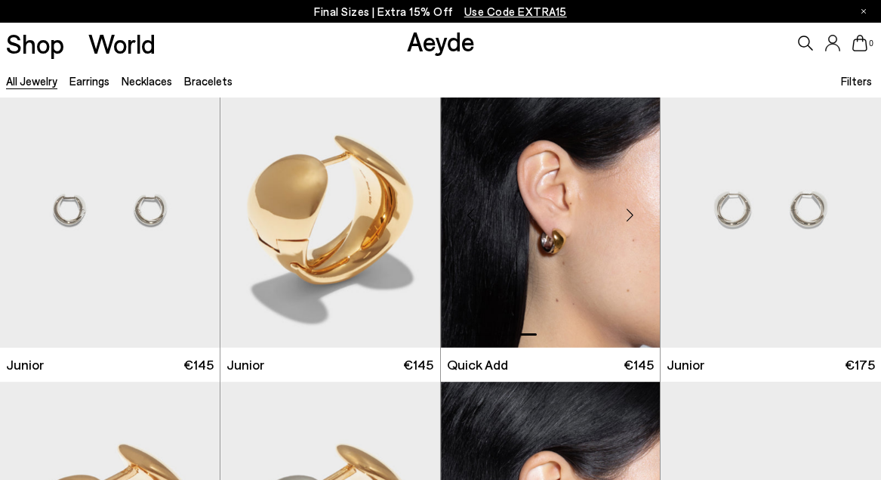
click at [531, 246] on img "4 / 4" at bounding box center [551, 209] width 220 height 276
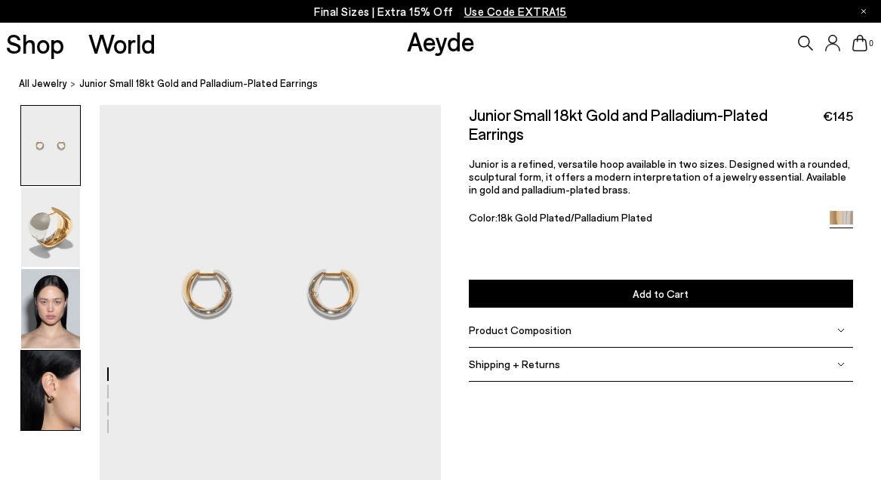
click at [54, 395] on img at bounding box center [50, 389] width 59 height 79
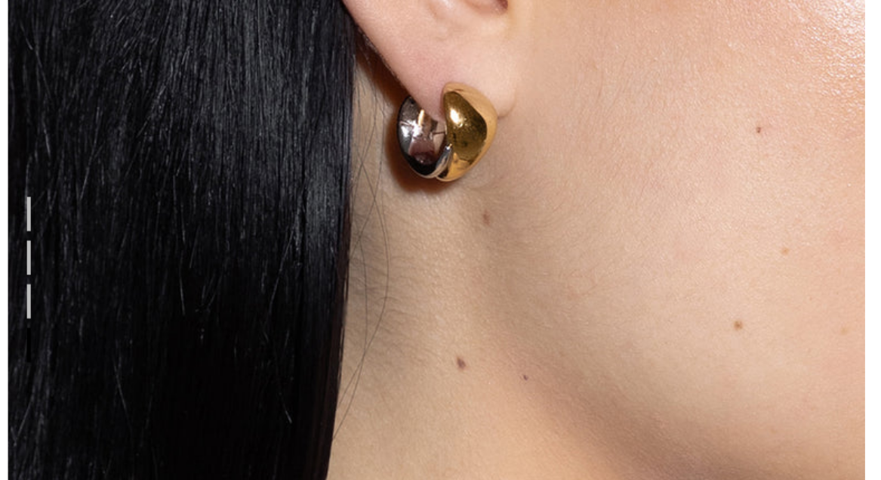
scroll to position [1510, 0]
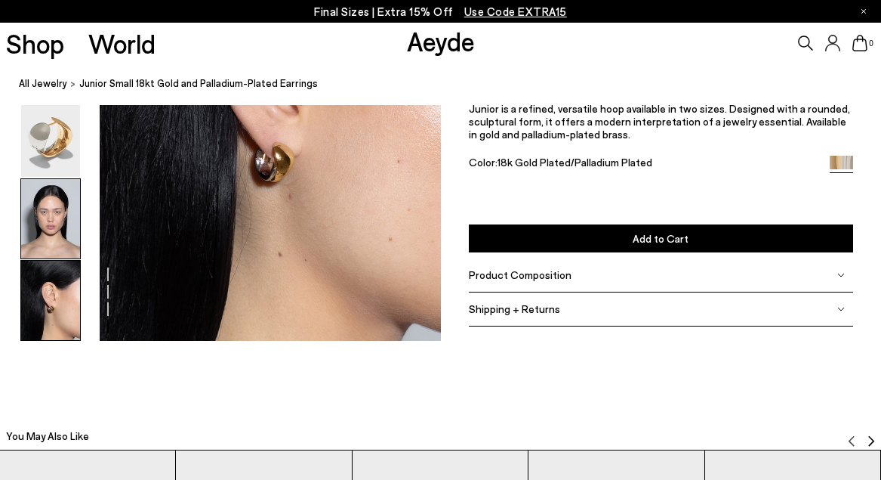
click at [59, 233] on img at bounding box center [50, 218] width 59 height 79
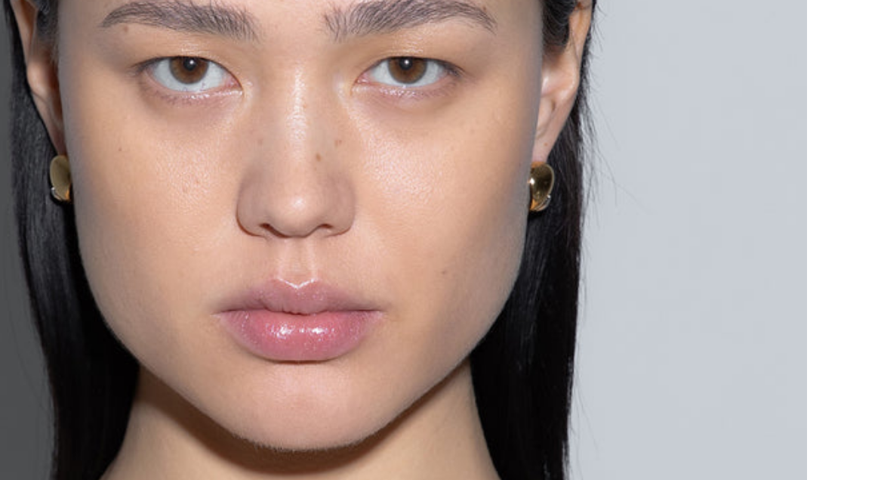
scroll to position [952, 0]
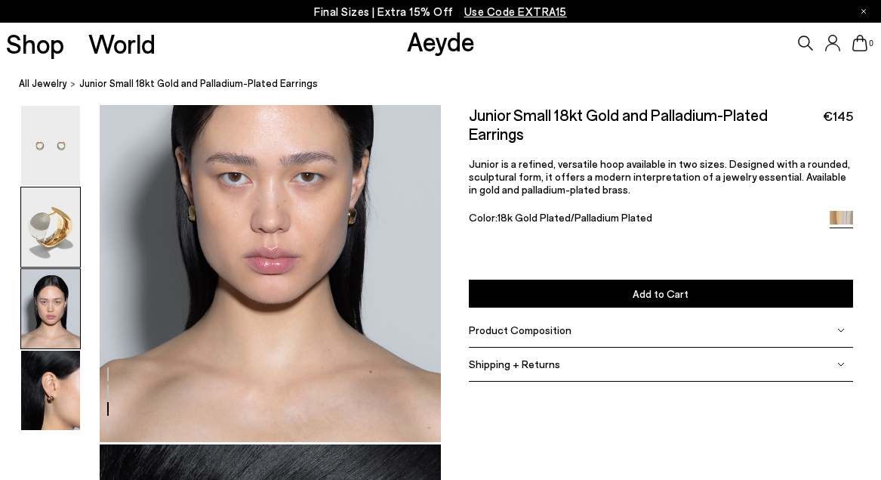
click at [44, 239] on img at bounding box center [50, 226] width 59 height 79
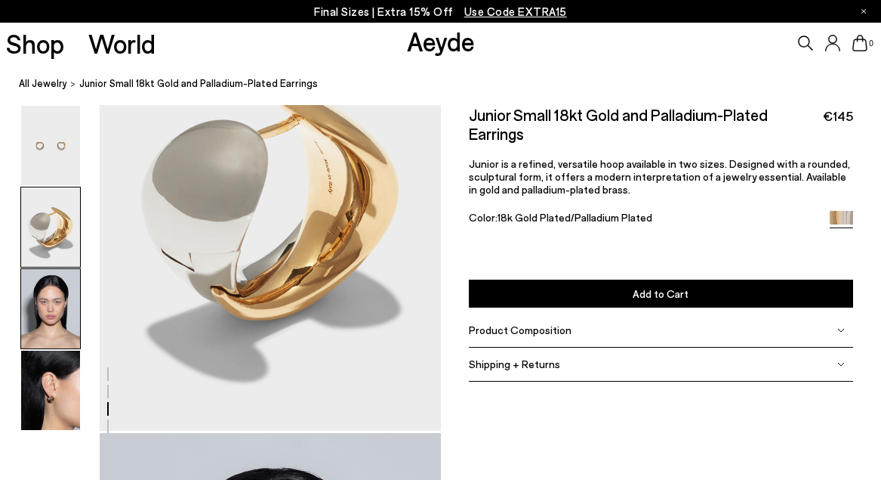
scroll to position [378, 0]
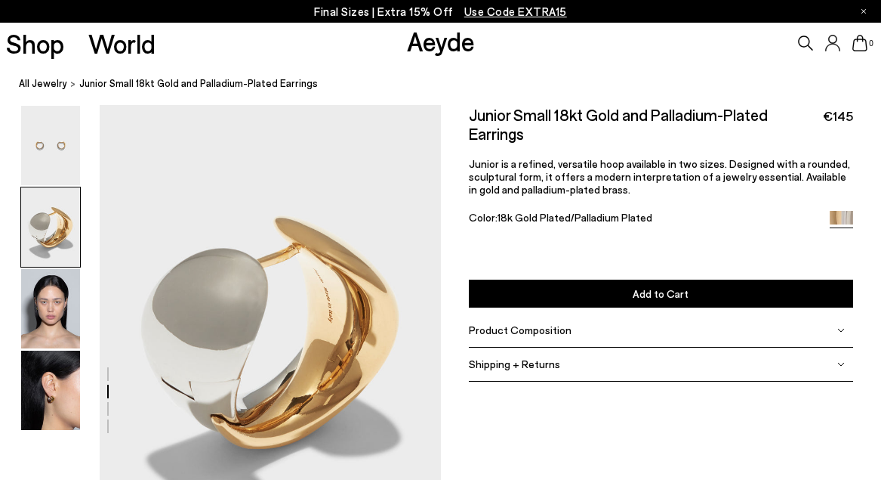
click at [499, 330] on span "Product Composition" at bounding box center [520, 329] width 103 height 13
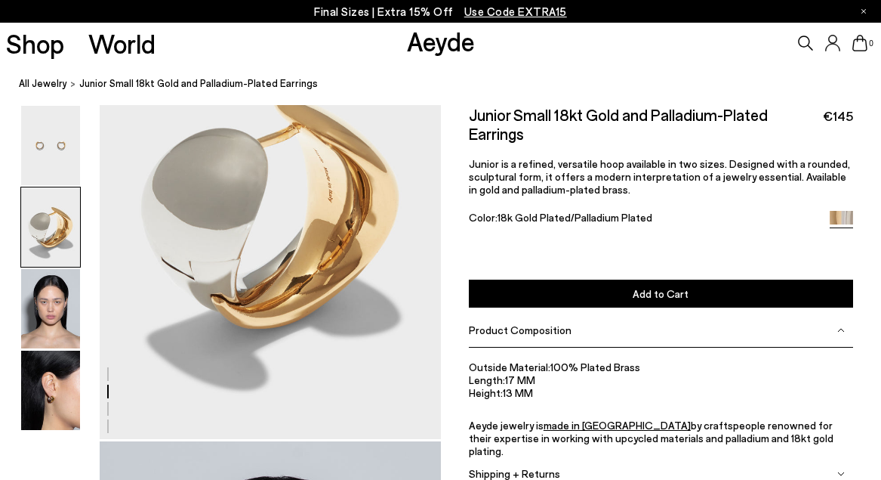
scroll to position [478, 0]
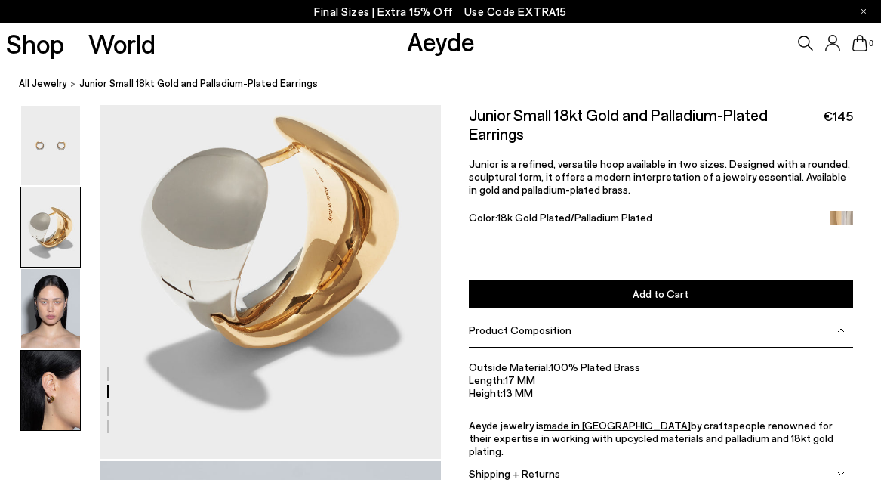
click at [48, 420] on img at bounding box center [50, 389] width 59 height 79
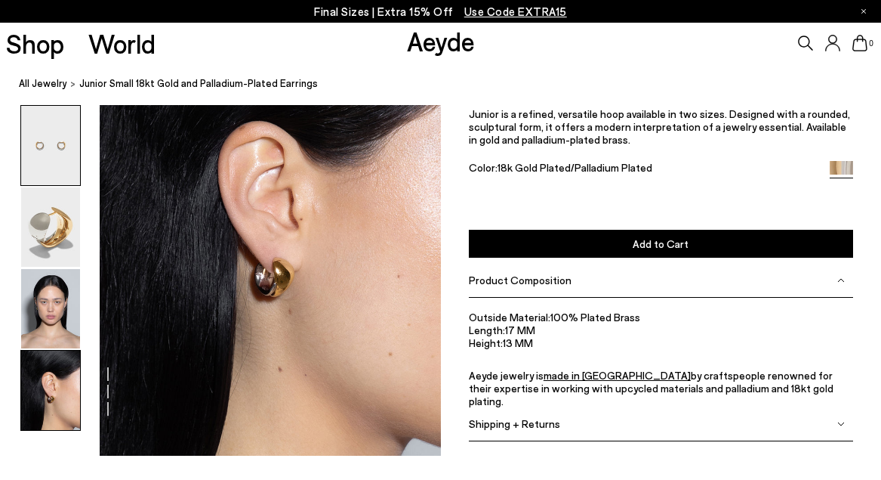
click at [51, 172] on img at bounding box center [50, 145] width 59 height 79
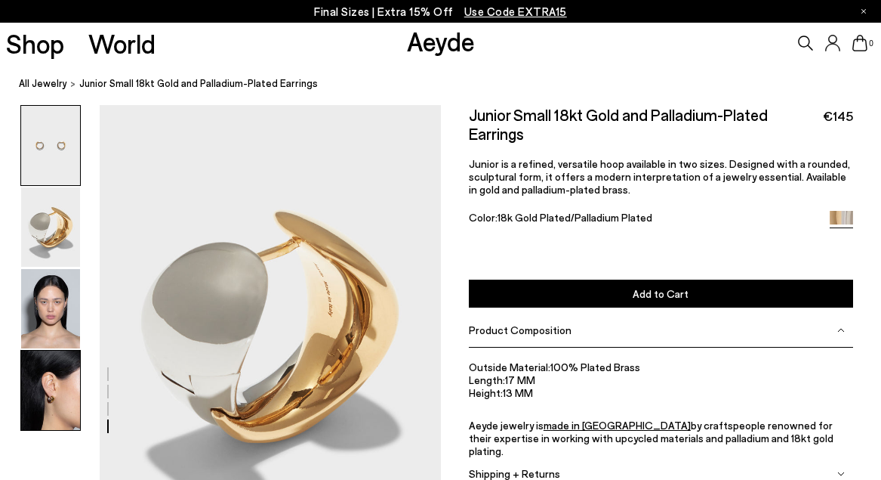
scroll to position [0, 0]
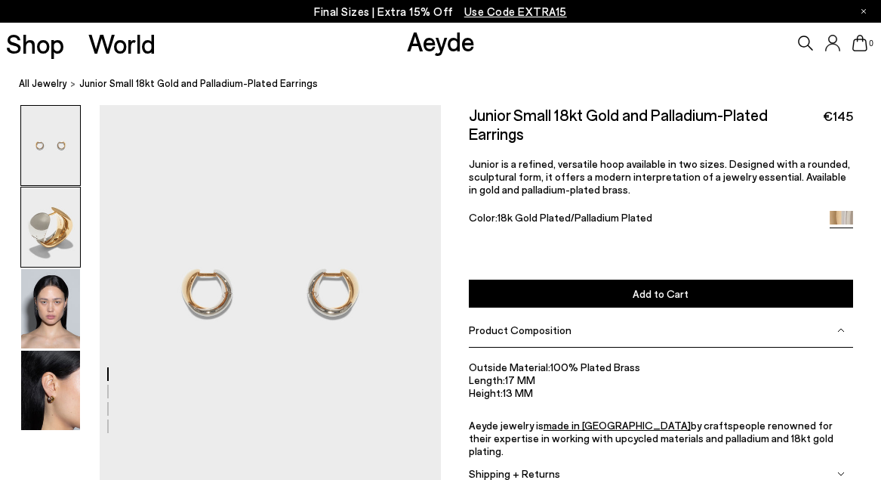
click at [50, 218] on img at bounding box center [50, 226] width 59 height 79
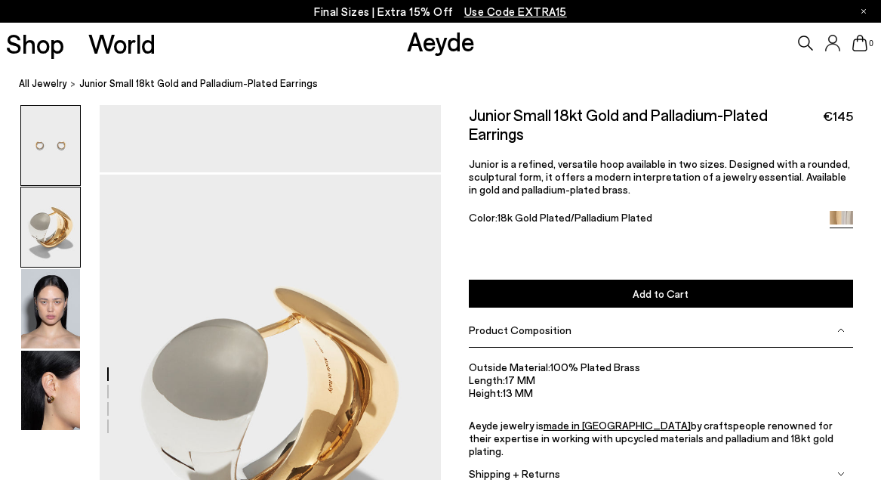
scroll to position [378, 0]
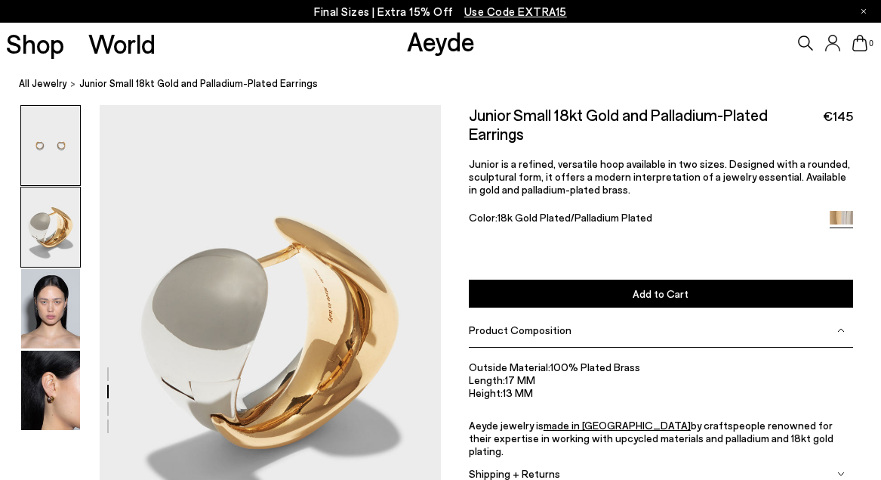
click at [51, 144] on img at bounding box center [50, 145] width 59 height 79
